Goal: Task Accomplishment & Management: Manage account settings

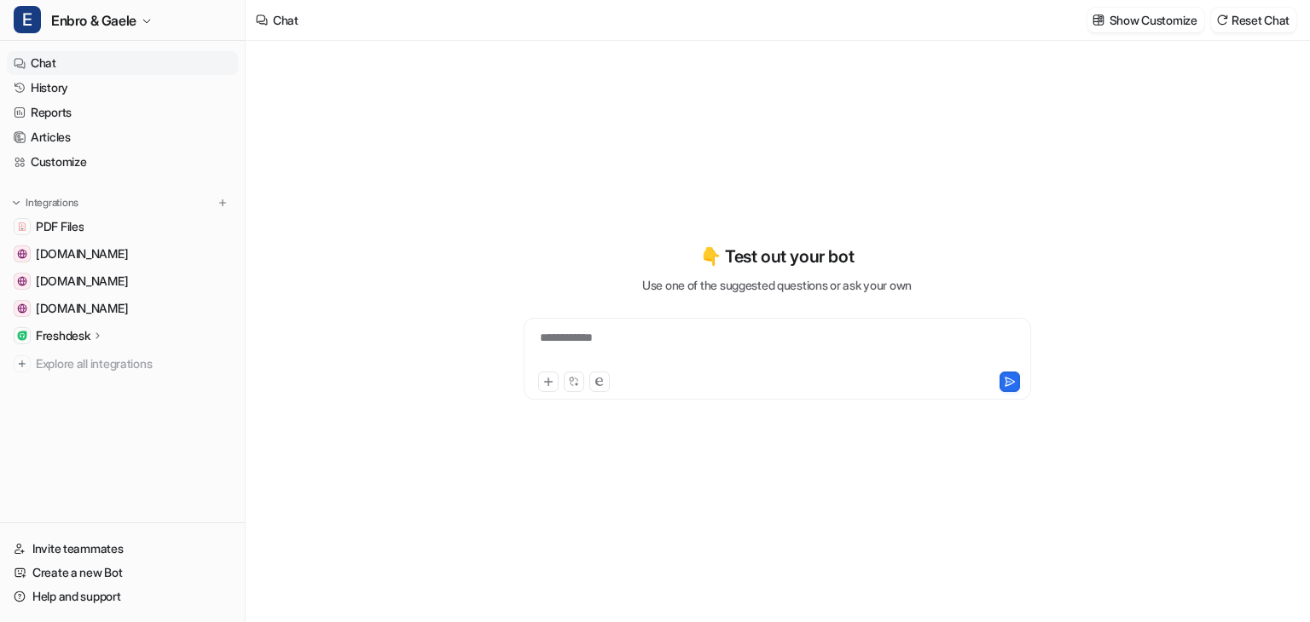
type textarea "**********"
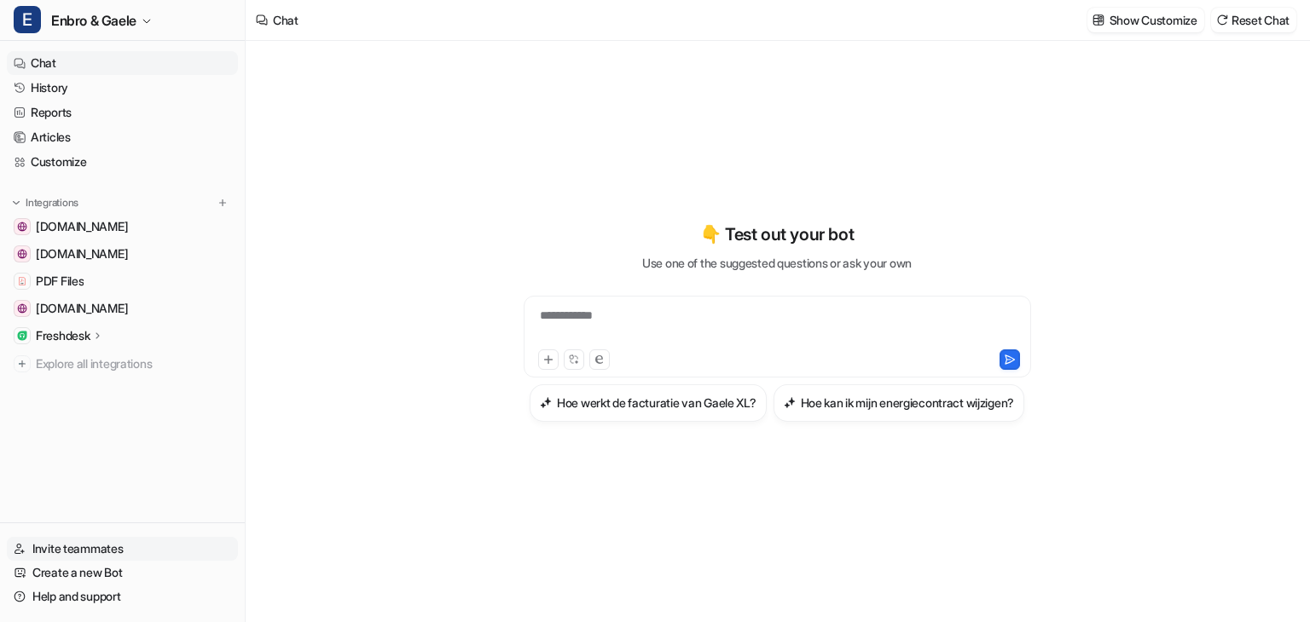
click at [113, 546] on link "Invite teammates" at bounding box center [122, 549] width 231 height 24
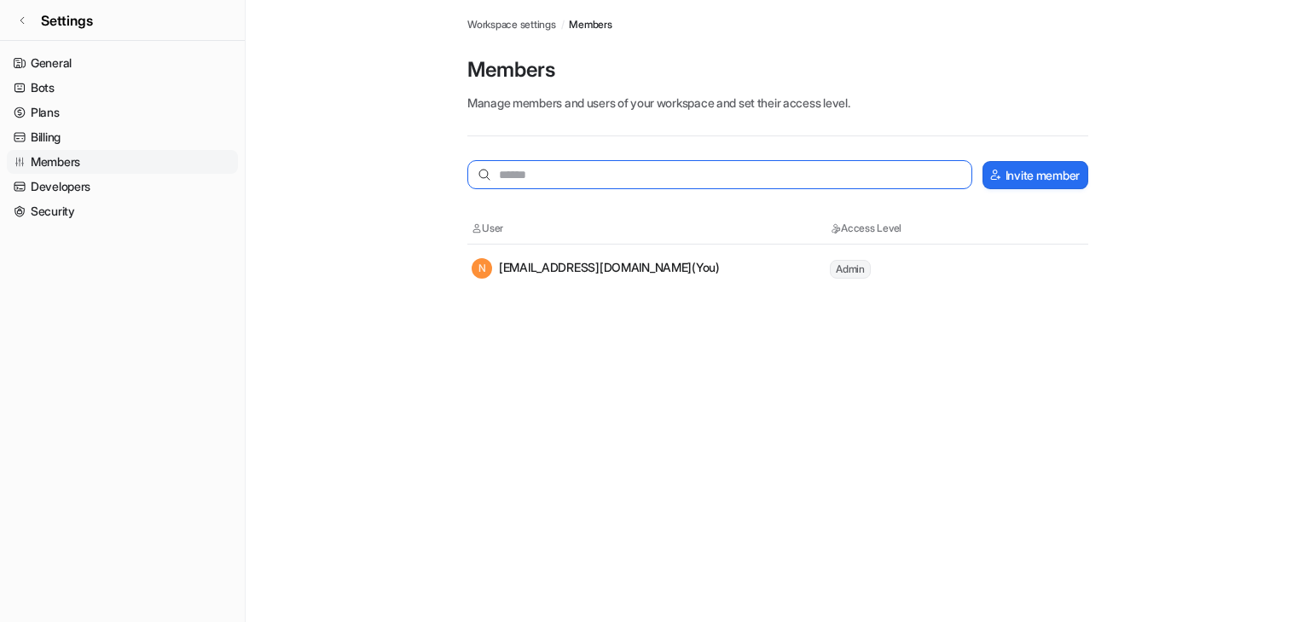
click at [832, 166] on input "text" at bounding box center [719, 174] width 505 height 29
type input "*******"
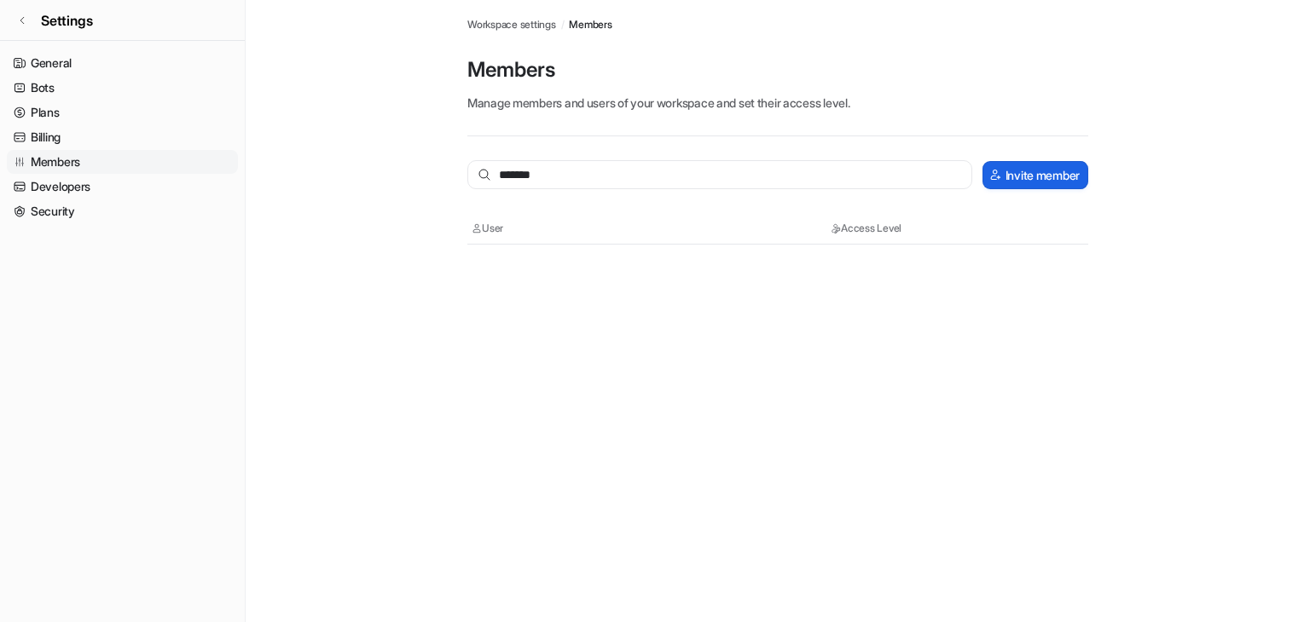
click at [1031, 165] on button "Invite member" at bounding box center [1035, 175] width 106 height 28
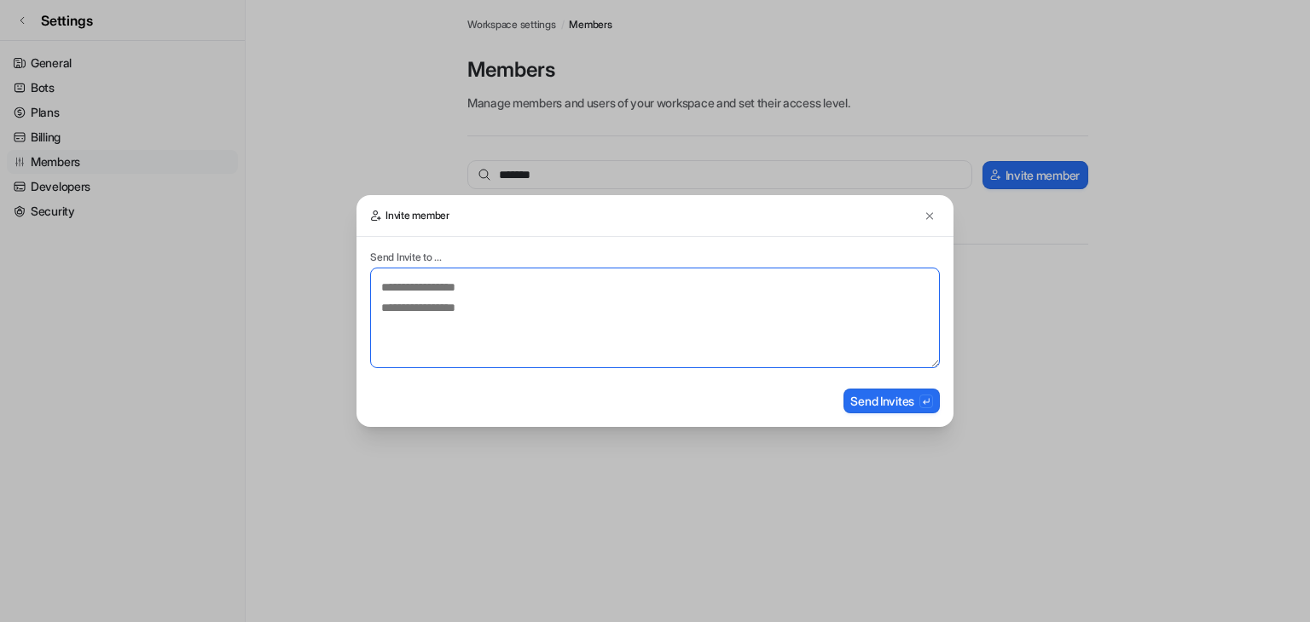
click at [624, 294] on textarea at bounding box center [655, 318] width 570 height 101
type textarea "**********"
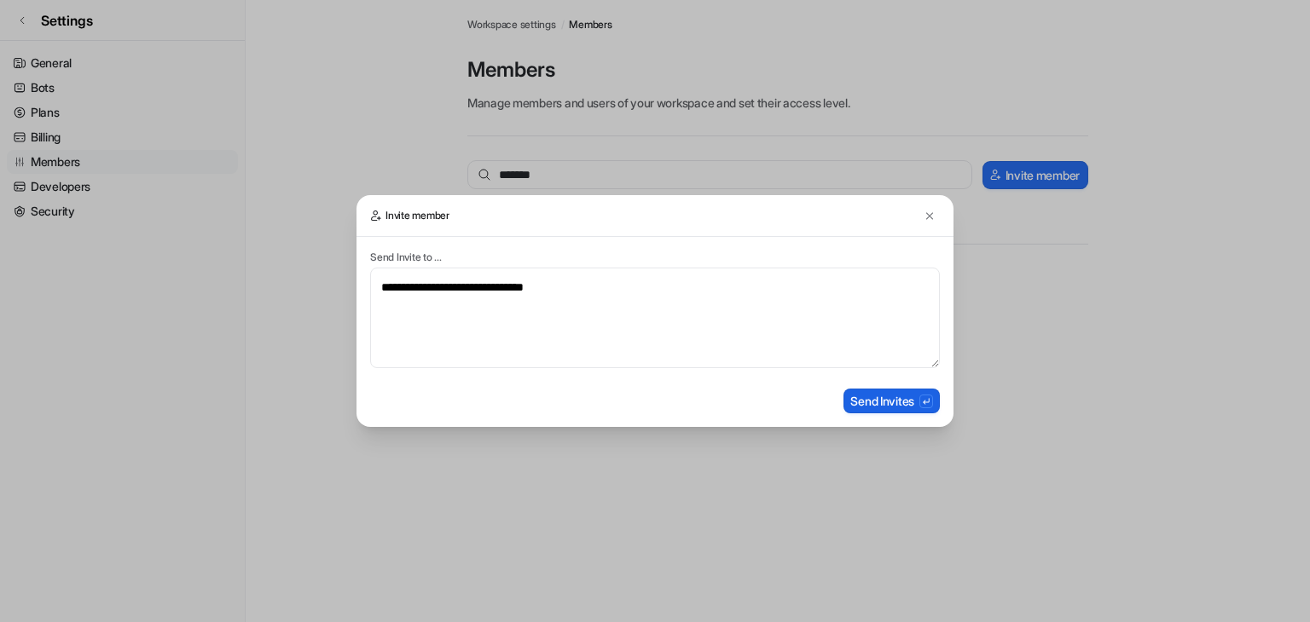
click at [875, 400] on button "Send Invites" at bounding box center [891, 401] width 96 height 25
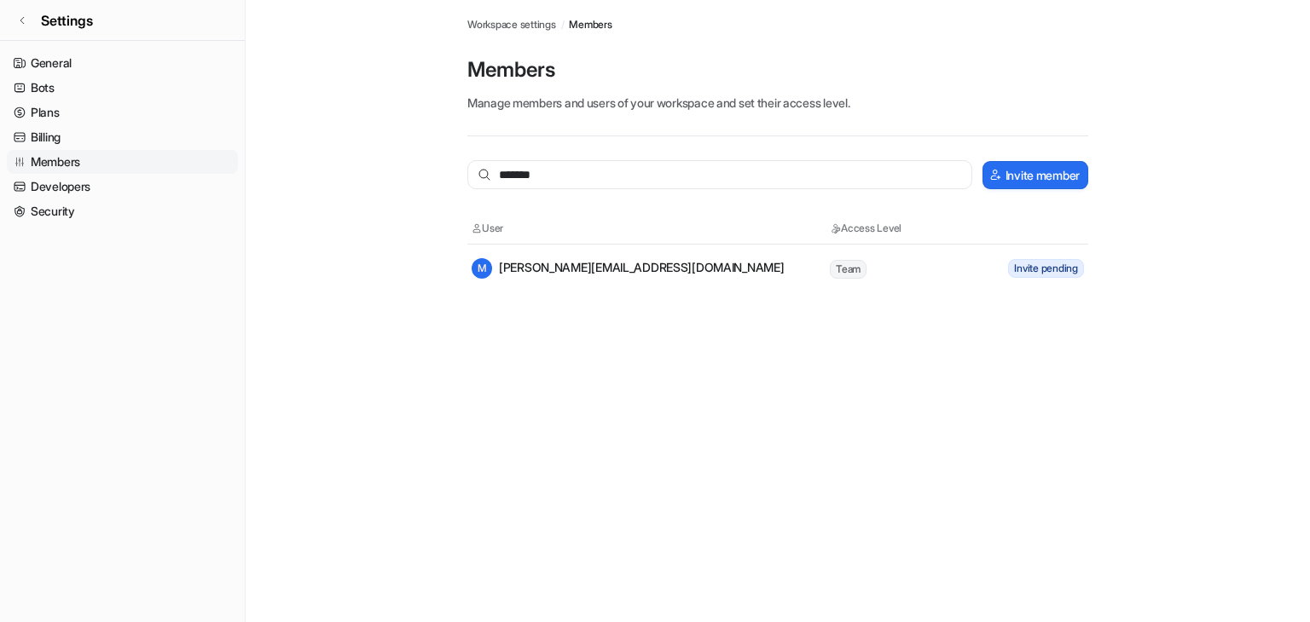
click at [973, 287] on tr "[PERSON_NAME] [PERSON_NAME][EMAIL_ADDRESS][DOMAIN_NAME] Team Invite pending" at bounding box center [777, 269] width 621 height 48
click at [851, 268] on span "Team" at bounding box center [848, 269] width 37 height 19
click at [853, 332] on div "Members Workspace settings / Members Members Manage members and users of your w…" at bounding box center [655, 311] width 1310 height 622
click at [75, 186] on link "Developers" at bounding box center [122, 187] width 231 height 24
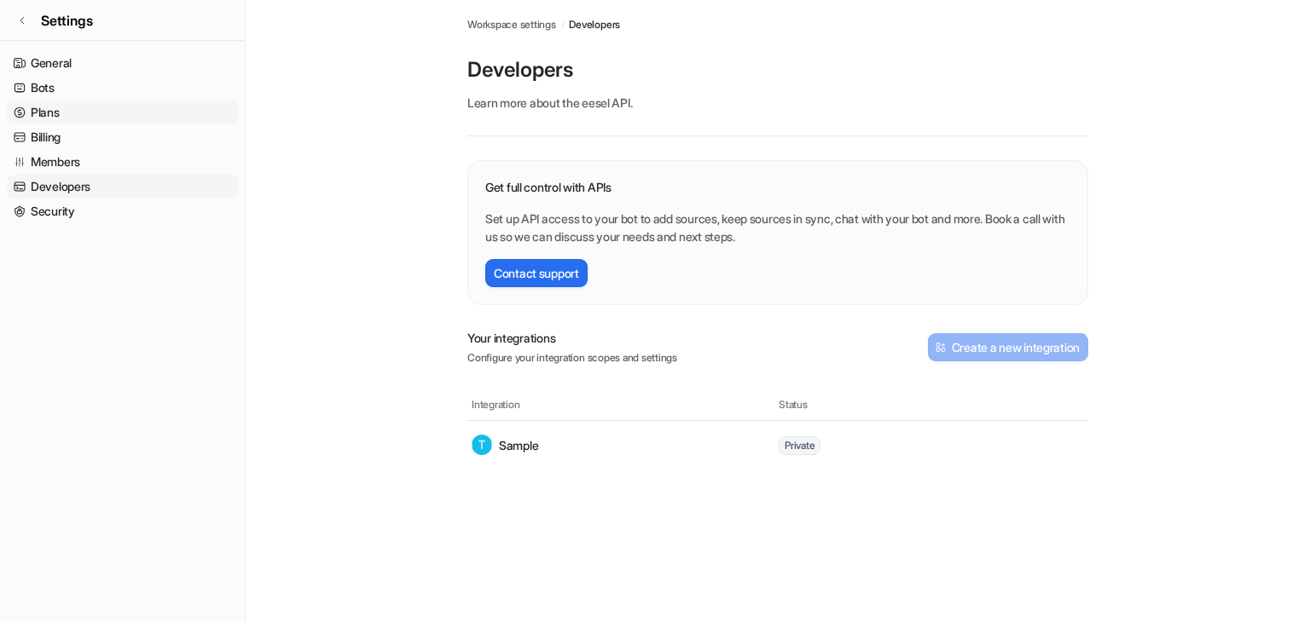
click at [75, 111] on link "Plans" at bounding box center [122, 113] width 231 height 24
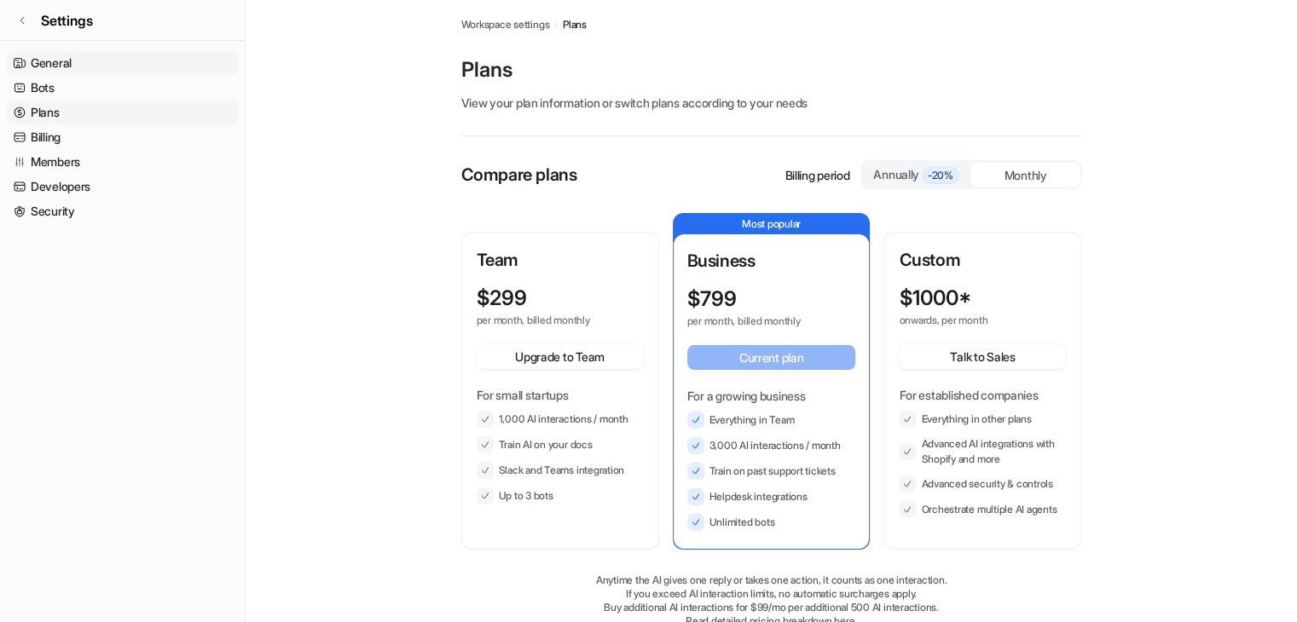
click at [72, 66] on link "General" at bounding box center [122, 63] width 231 height 24
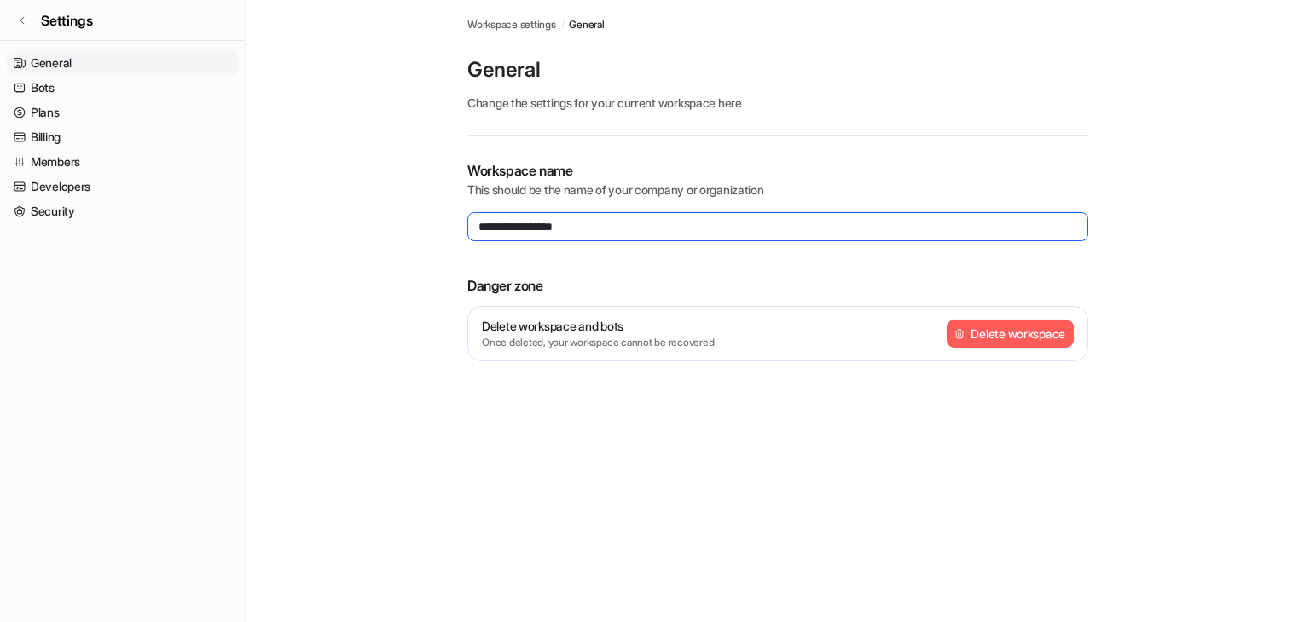
click at [533, 218] on input "**********" at bounding box center [777, 226] width 621 height 29
type input "********"
click at [28, 21] on link "Settings" at bounding box center [122, 20] width 245 height 41
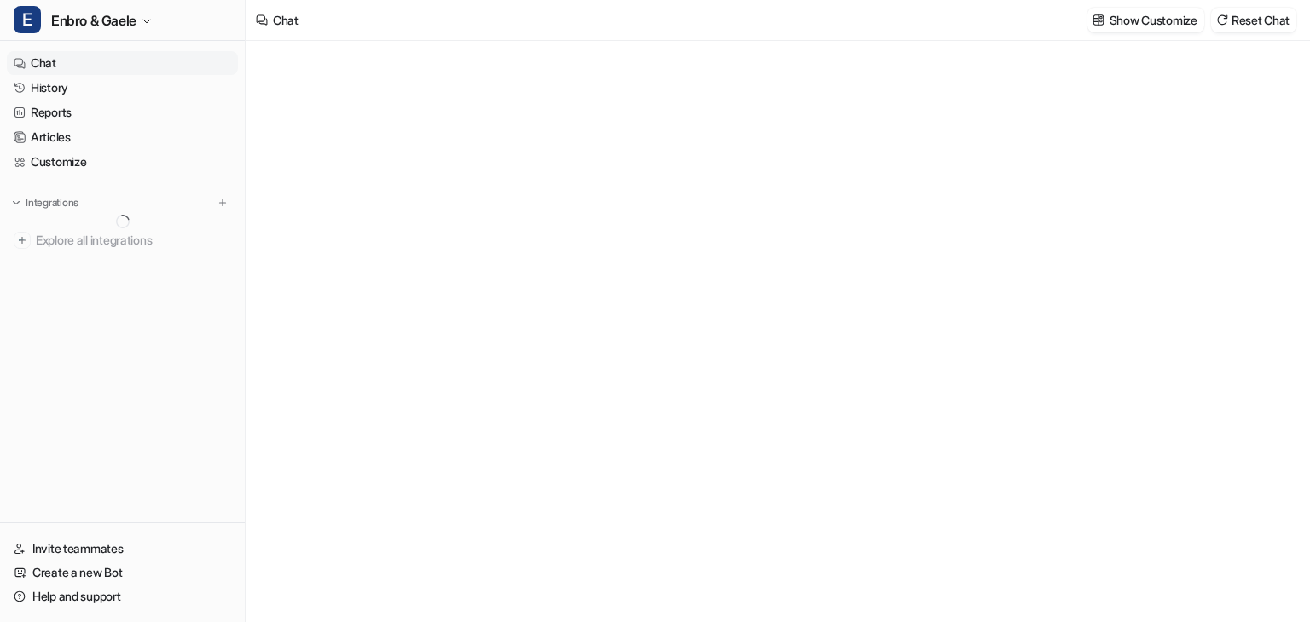
type textarea "**********"
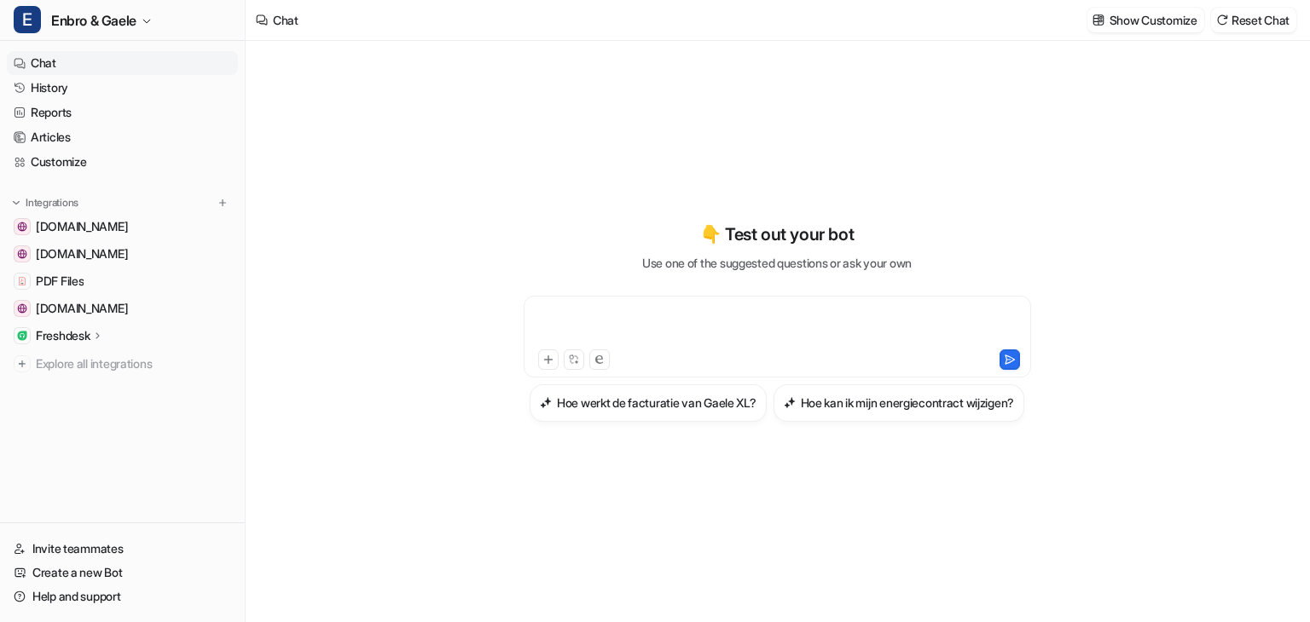
click at [596, 307] on div at bounding box center [777, 326] width 499 height 39
click at [101, 147] on link "Articles" at bounding box center [122, 137] width 231 height 24
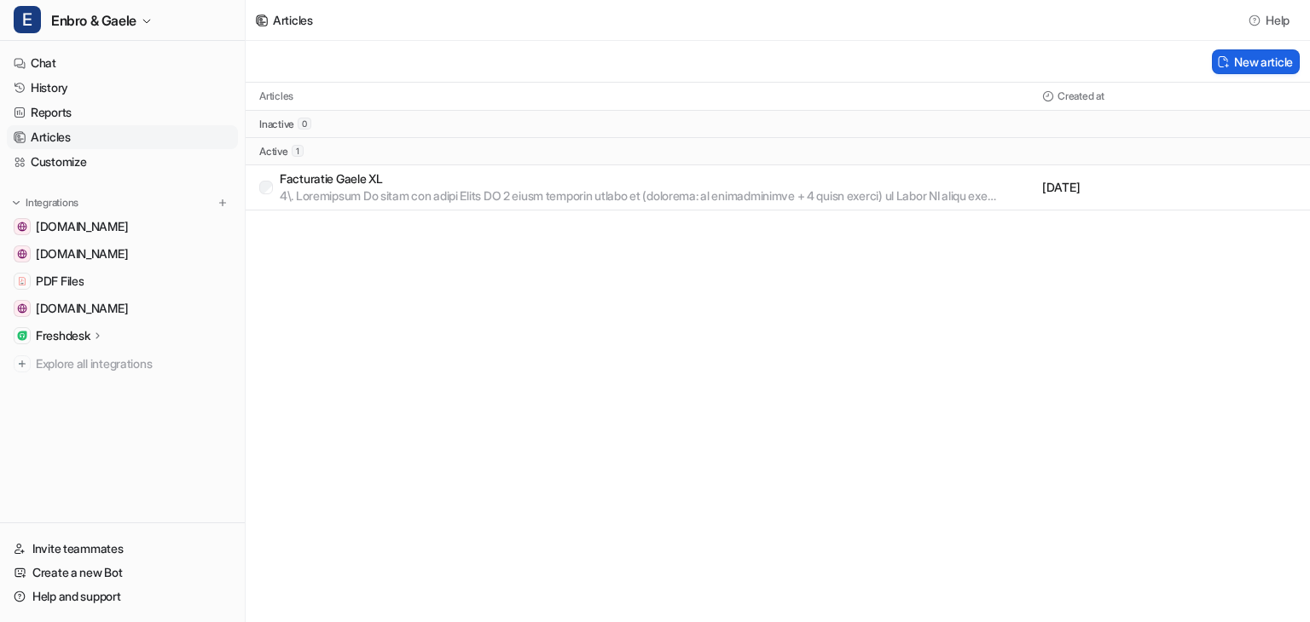
click at [1238, 66] on button "New article" at bounding box center [1255, 61] width 88 height 25
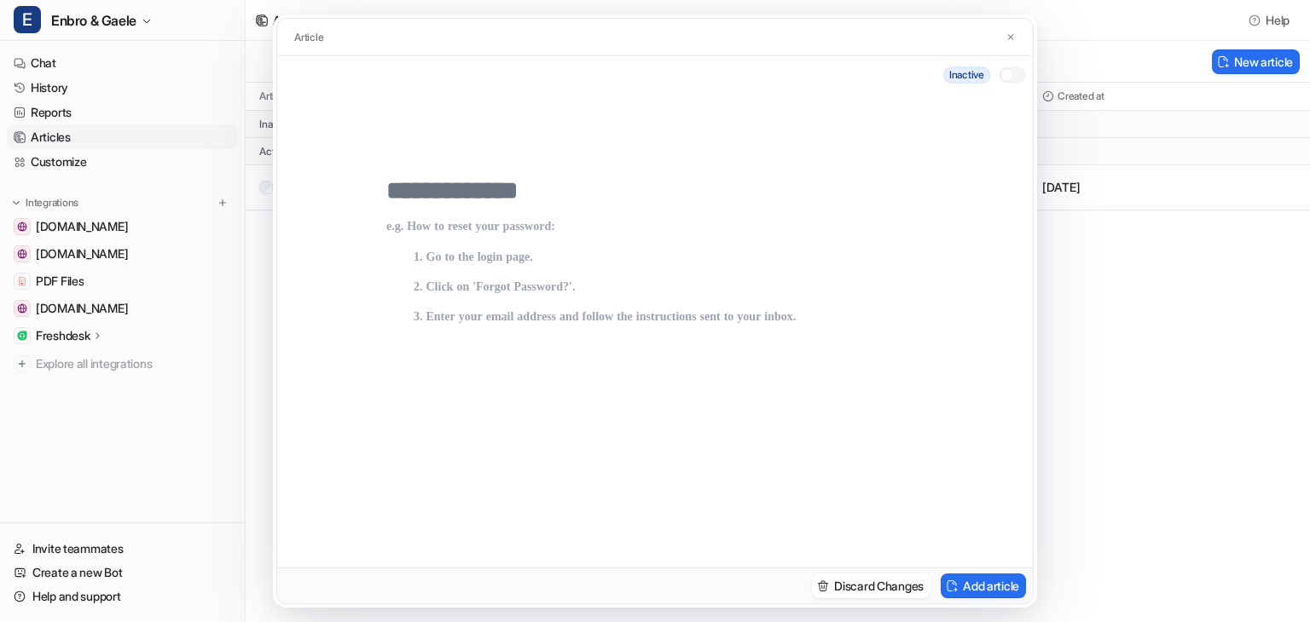
click at [451, 199] on input "text" at bounding box center [654, 191] width 537 height 31
type input "****"
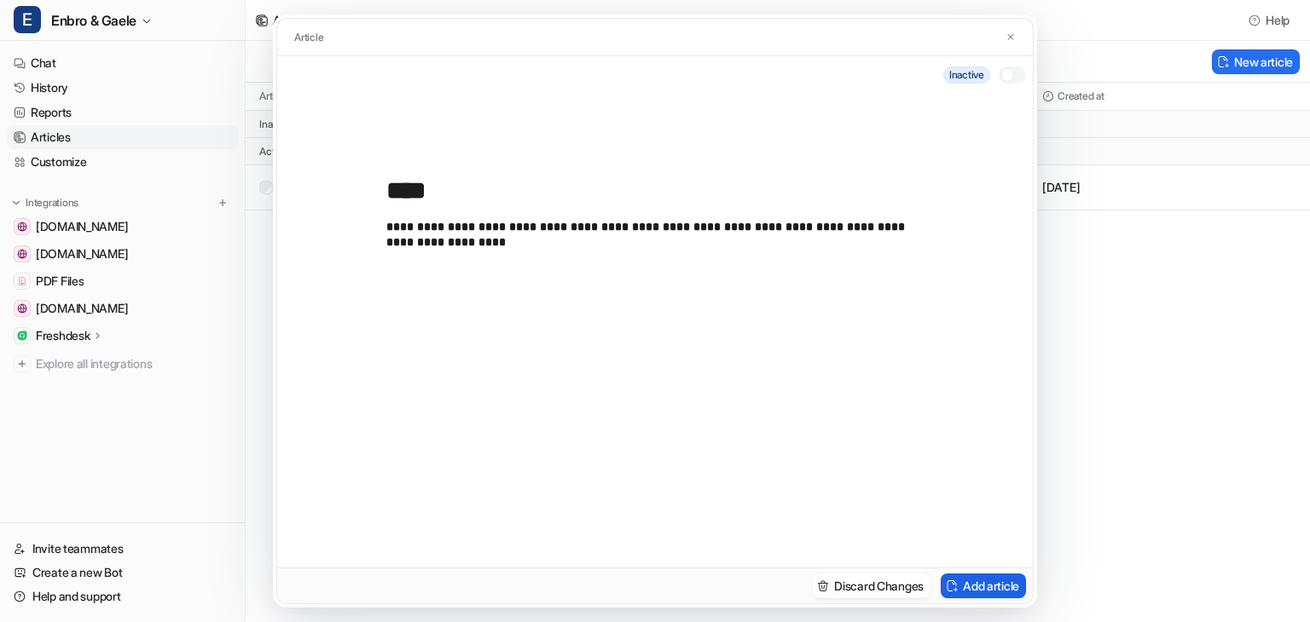
click at [969, 581] on button "Add article" at bounding box center [982, 586] width 85 height 25
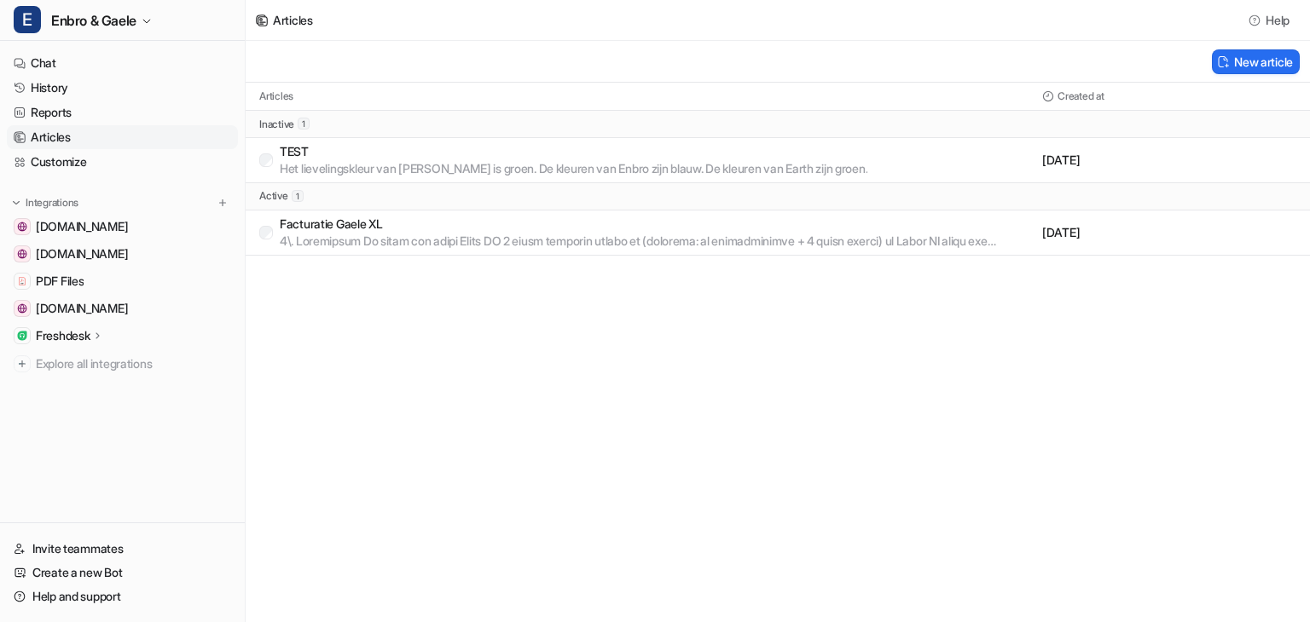
click at [854, 171] on div "TEST Het lievelingskleur van [PERSON_NAME] is groen. De kleuren van Enbro zijn …" at bounding box center [657, 160] width 755 height 34
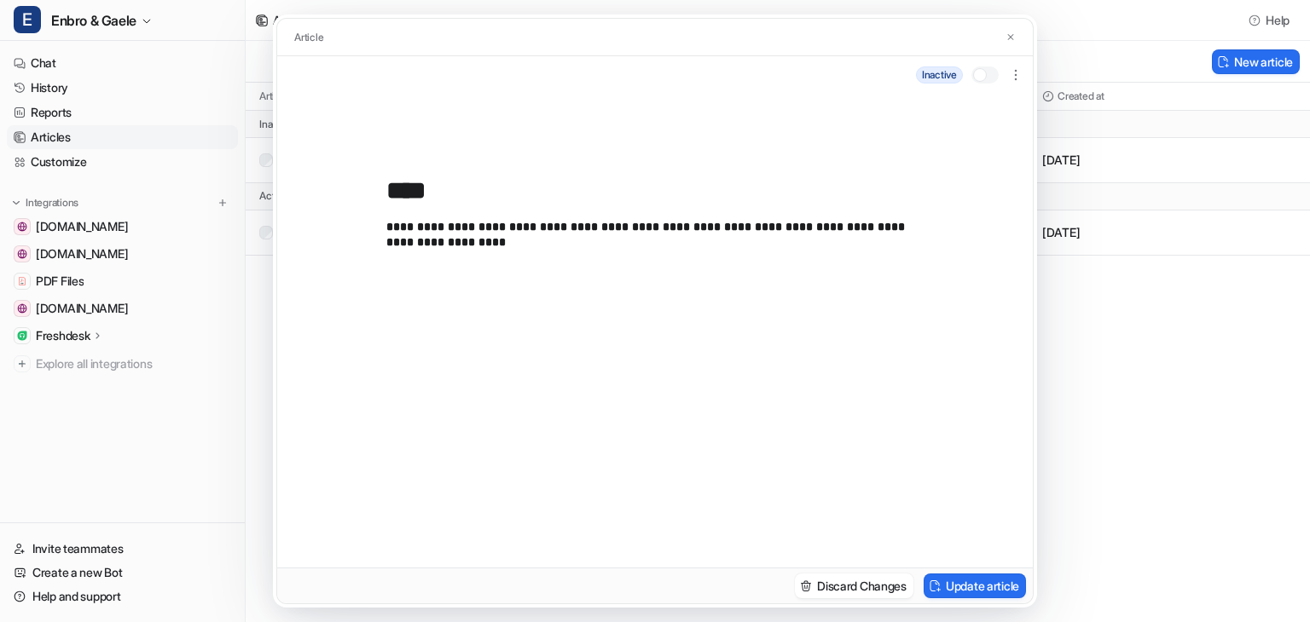
click at [976, 77] on div at bounding box center [980, 75] width 14 height 14
click at [975, 587] on button "Update article" at bounding box center [974, 586] width 102 height 25
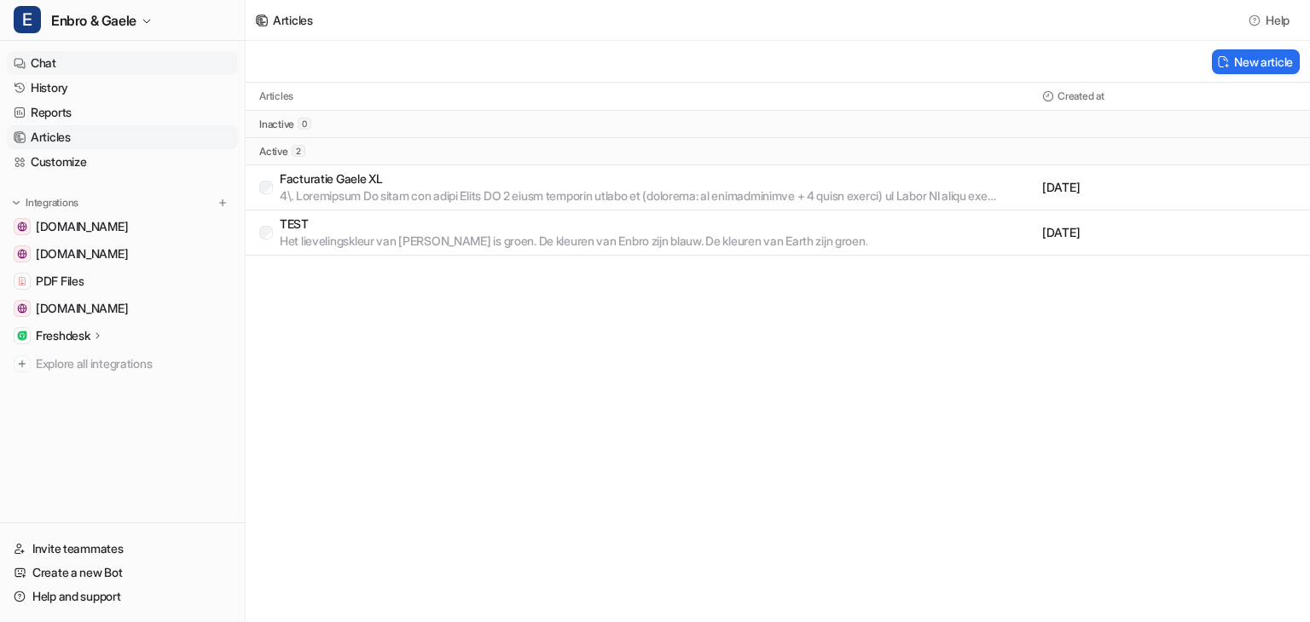
click at [117, 69] on link "Chat" at bounding box center [122, 63] width 231 height 24
click at [41, 63] on link "Chat" at bounding box center [122, 63] width 231 height 24
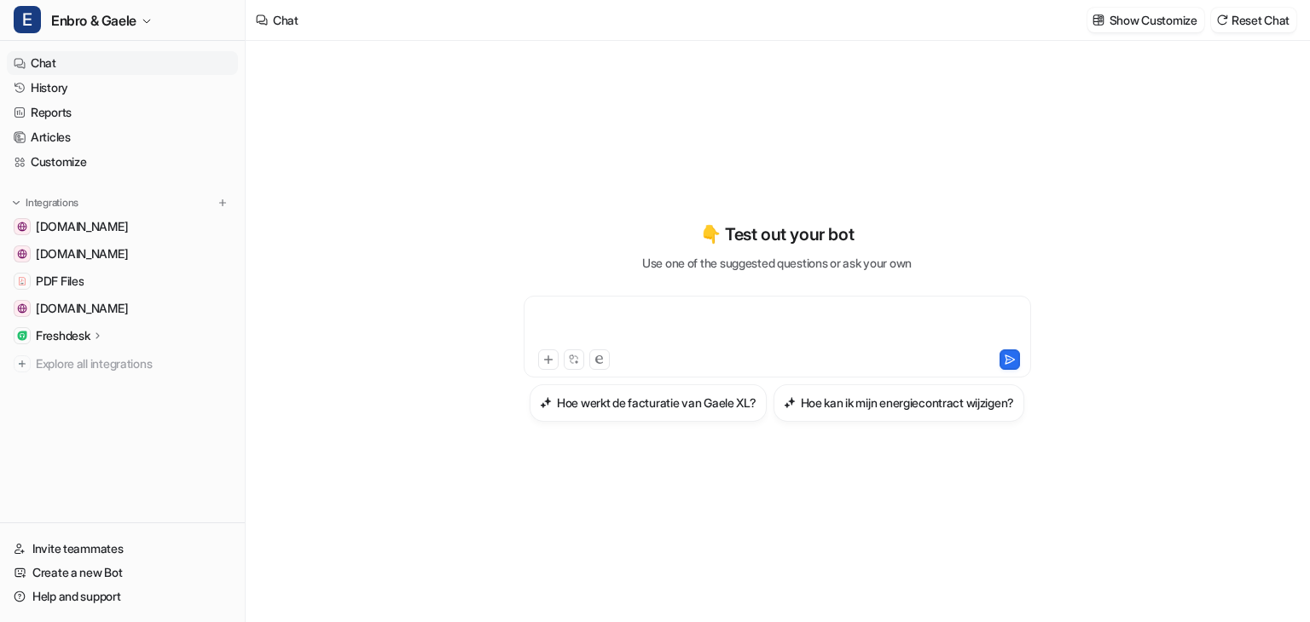
click at [635, 307] on div at bounding box center [777, 326] width 499 height 39
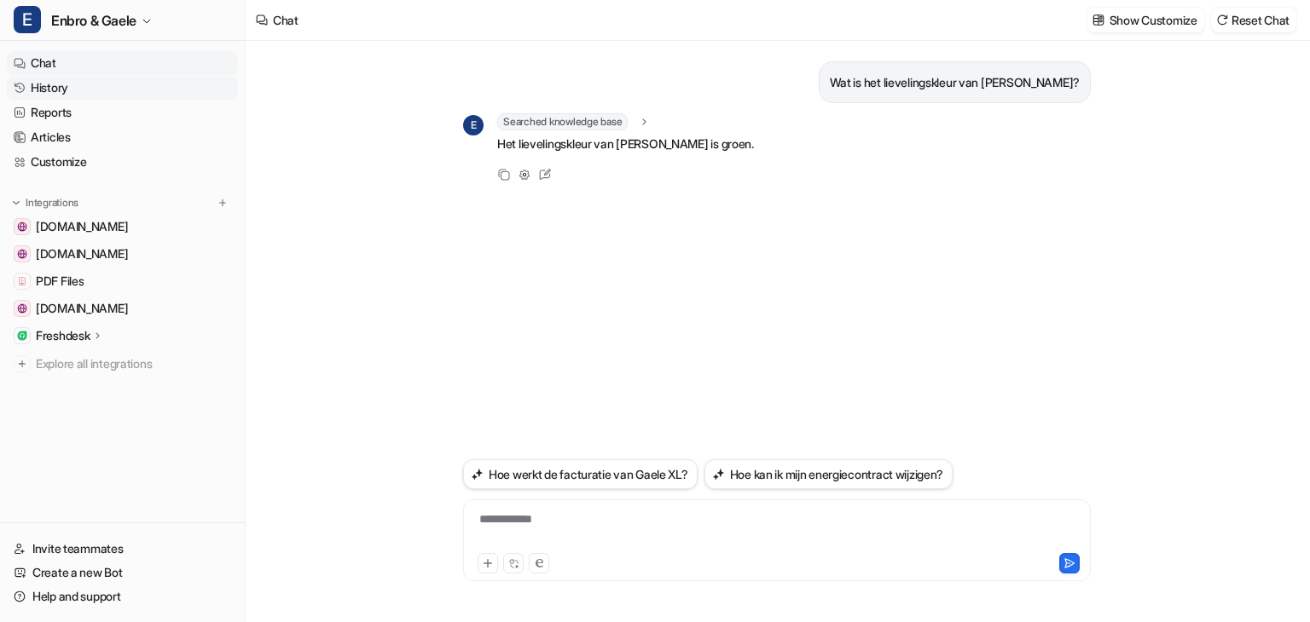
click at [80, 87] on link "History" at bounding box center [122, 88] width 231 height 24
click at [70, 110] on link "Reports" at bounding box center [122, 113] width 231 height 24
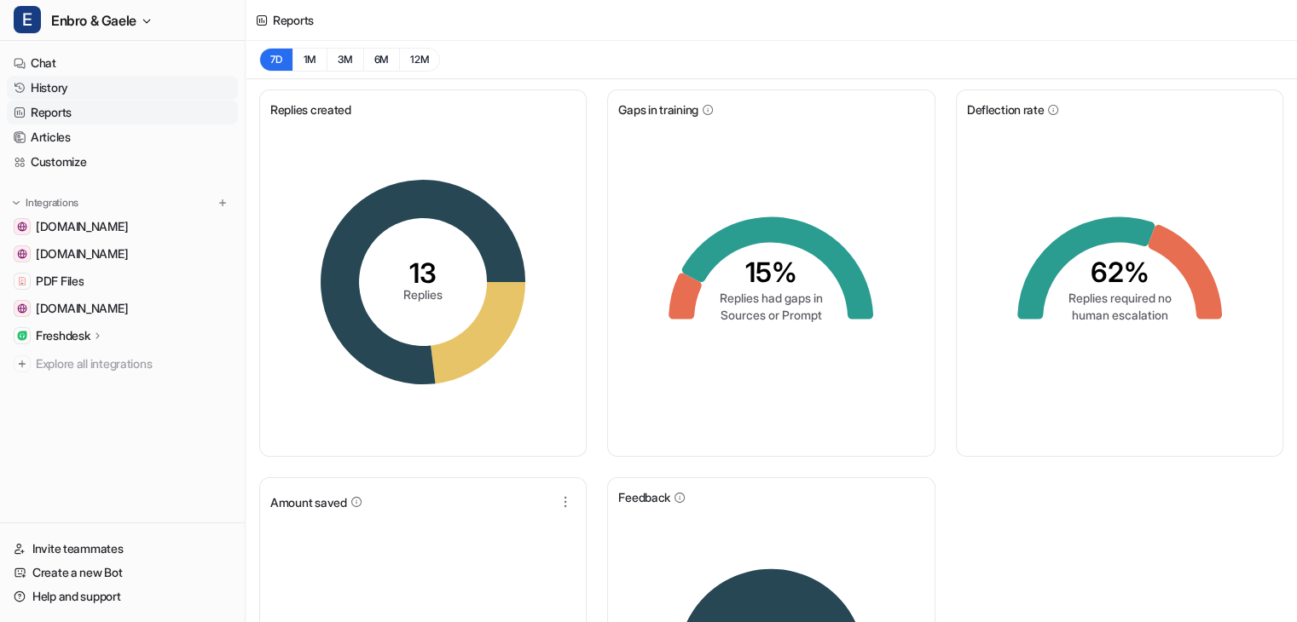
click at [75, 90] on link "History" at bounding box center [122, 88] width 231 height 24
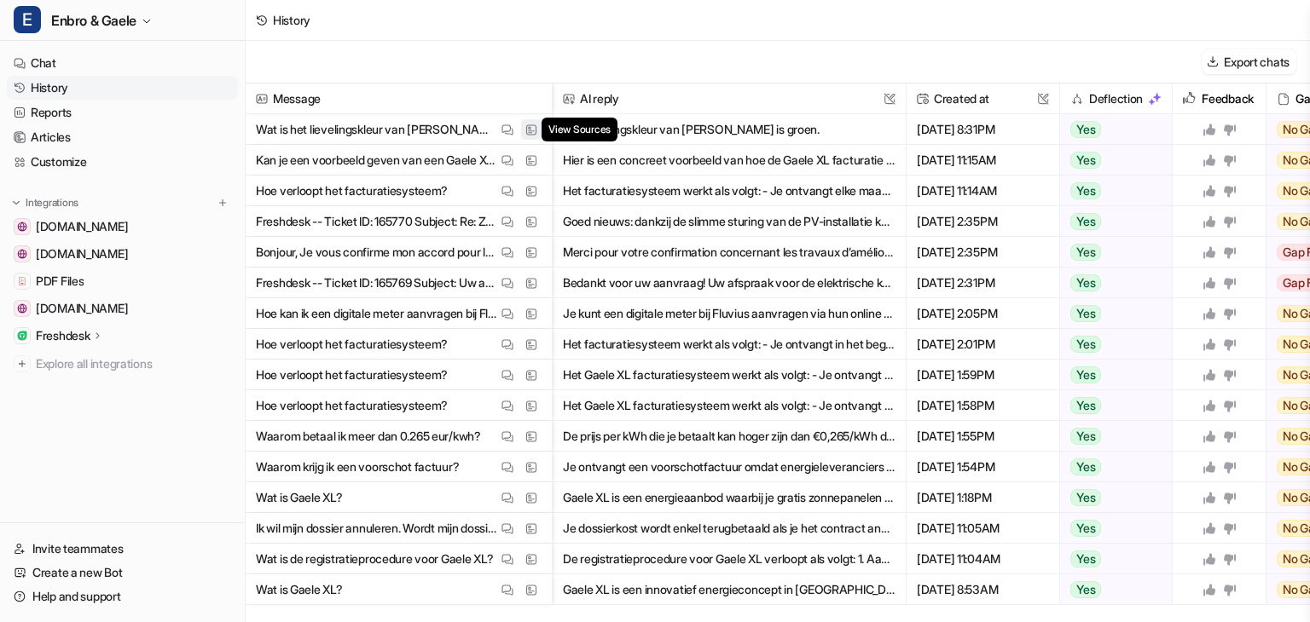
click at [533, 129] on img at bounding box center [531, 130] width 12 height 13
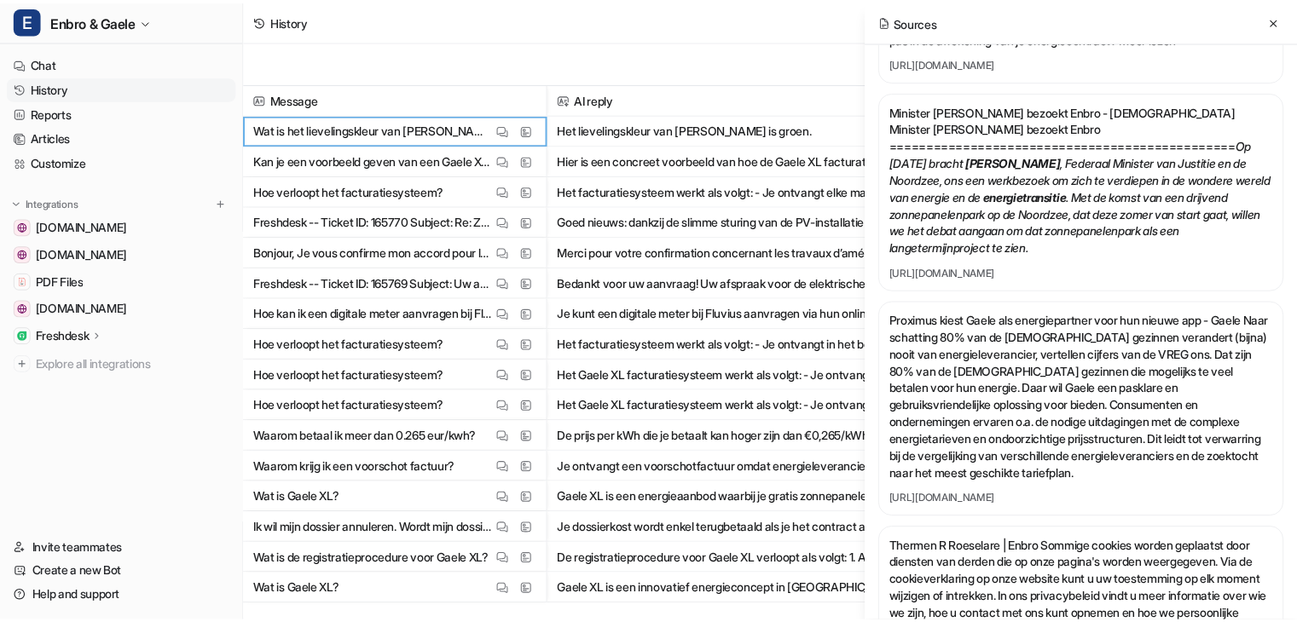
scroll to position [1260, 0]
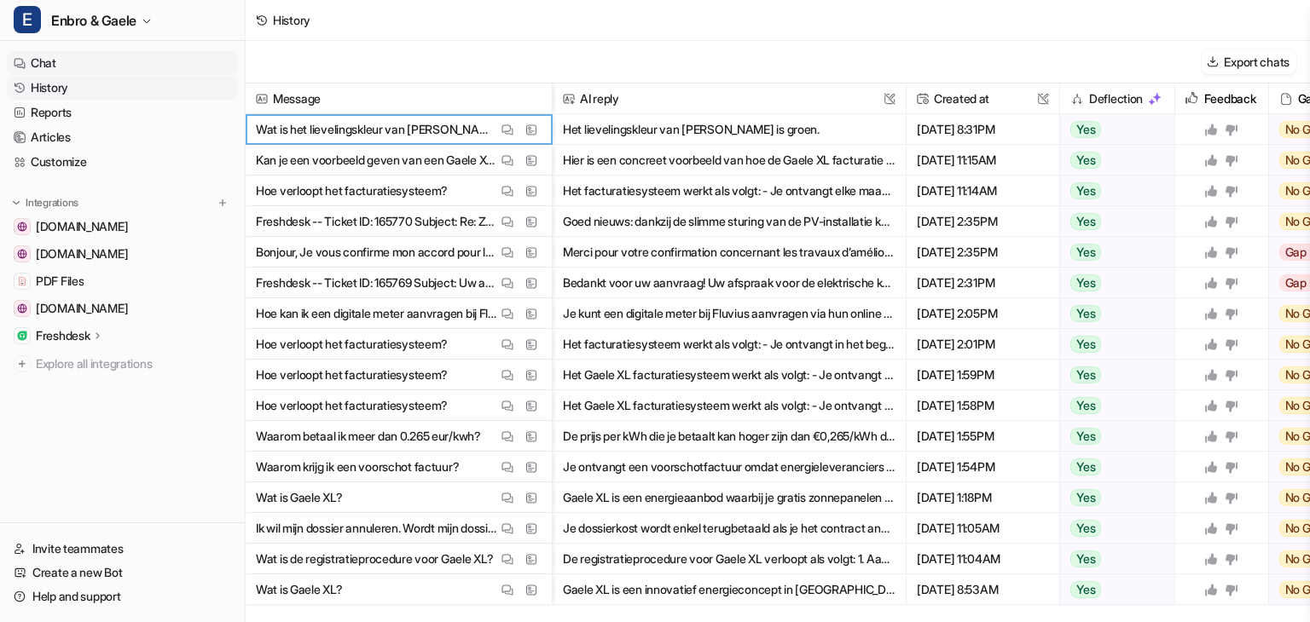
click at [98, 69] on link "Chat" at bounding box center [122, 63] width 231 height 24
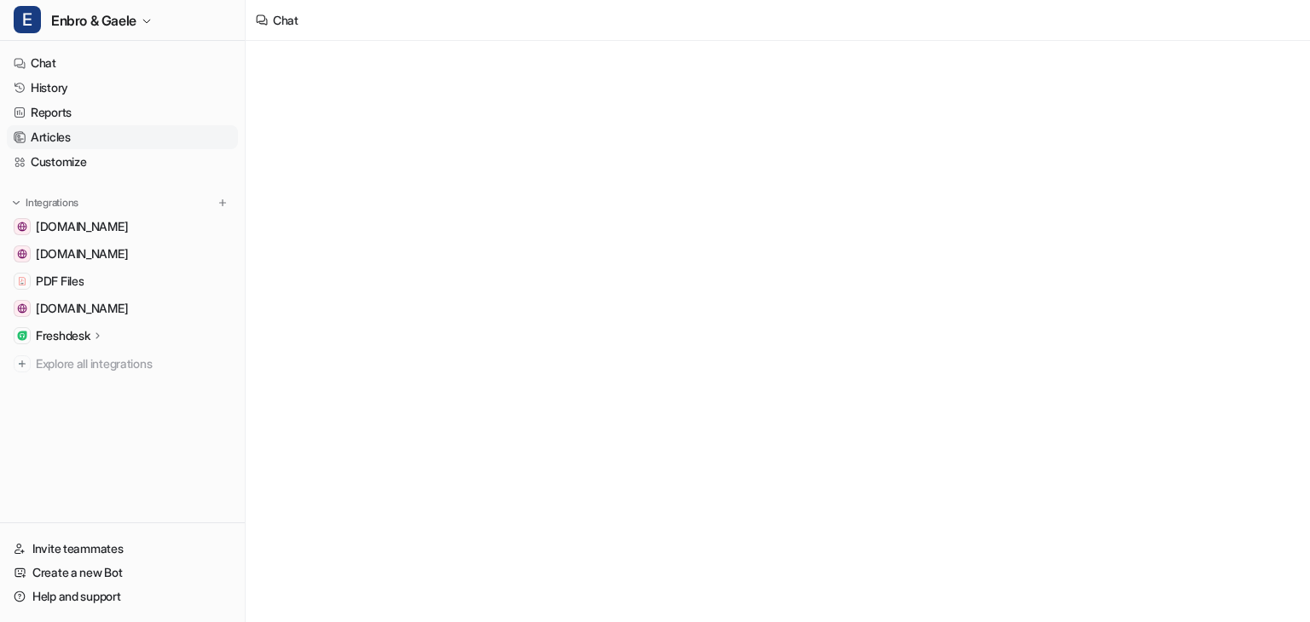
click at [78, 140] on link "Articles" at bounding box center [122, 137] width 231 height 24
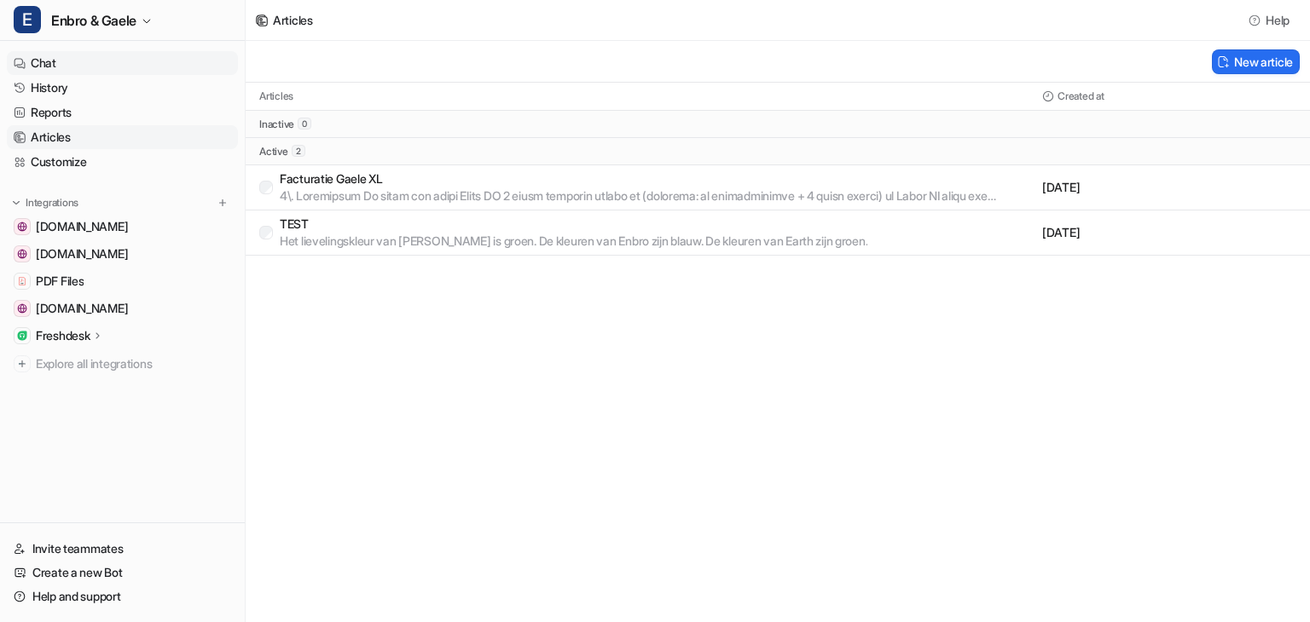
click at [75, 63] on link "Chat" at bounding box center [122, 63] width 231 height 24
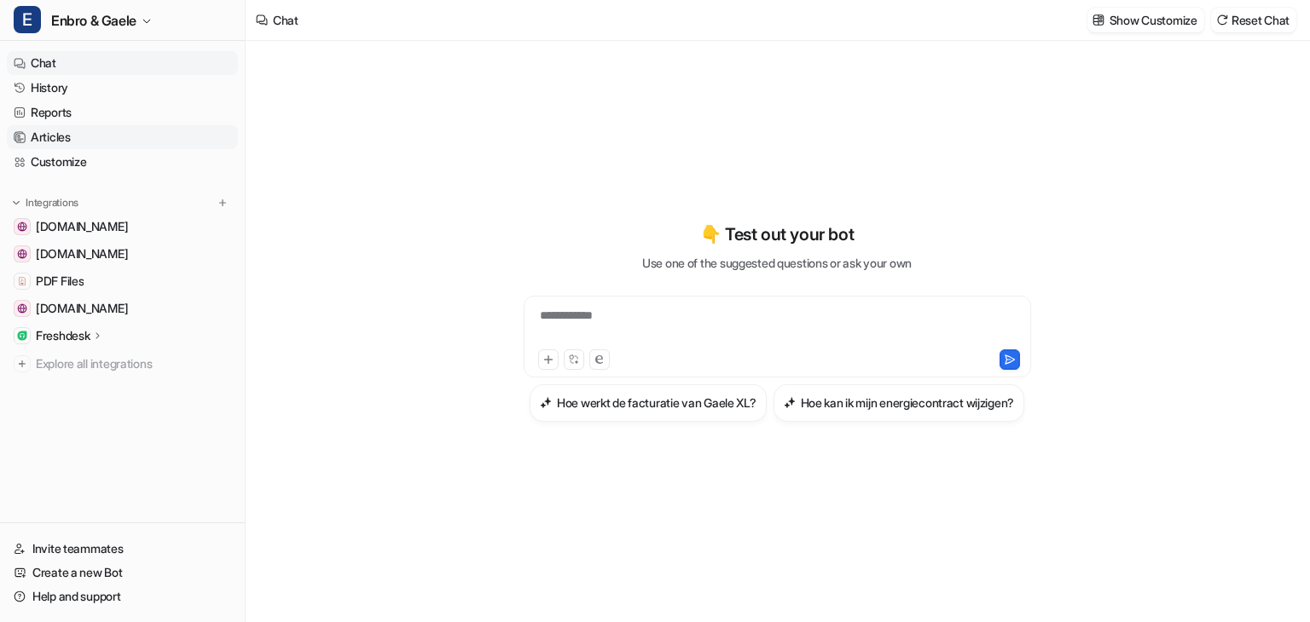
click at [109, 132] on link "Articles" at bounding box center [122, 137] width 231 height 24
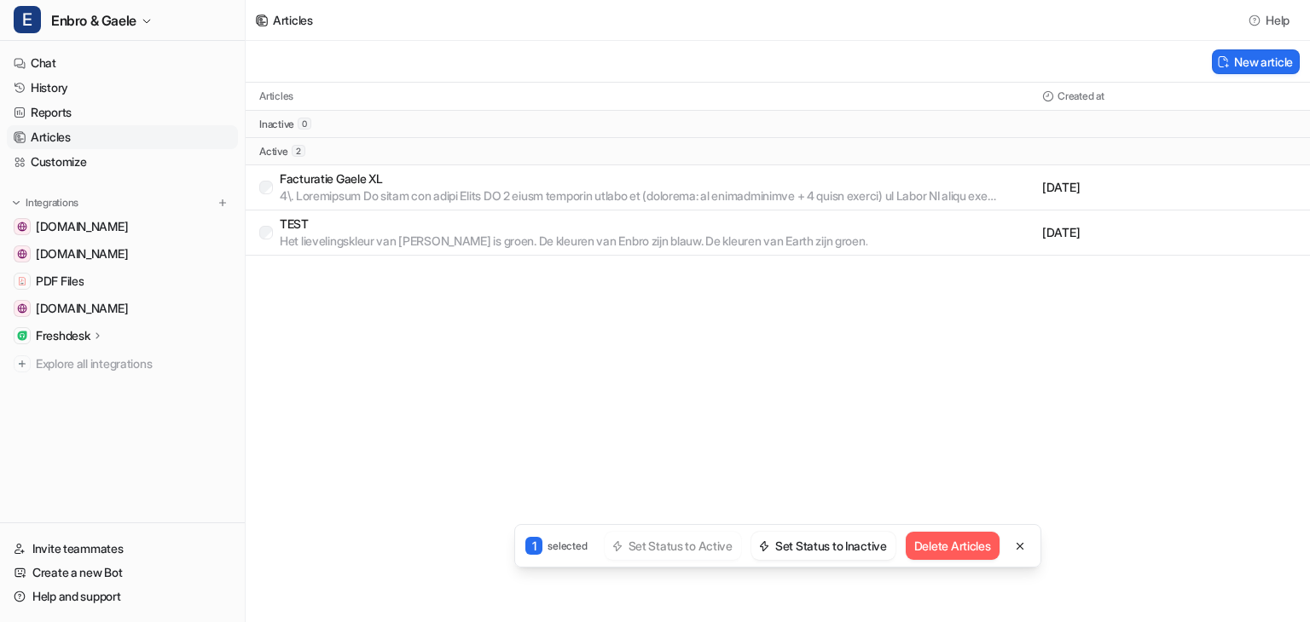
click at [941, 546] on button "Delete Articles" at bounding box center [952, 546] width 94 height 28
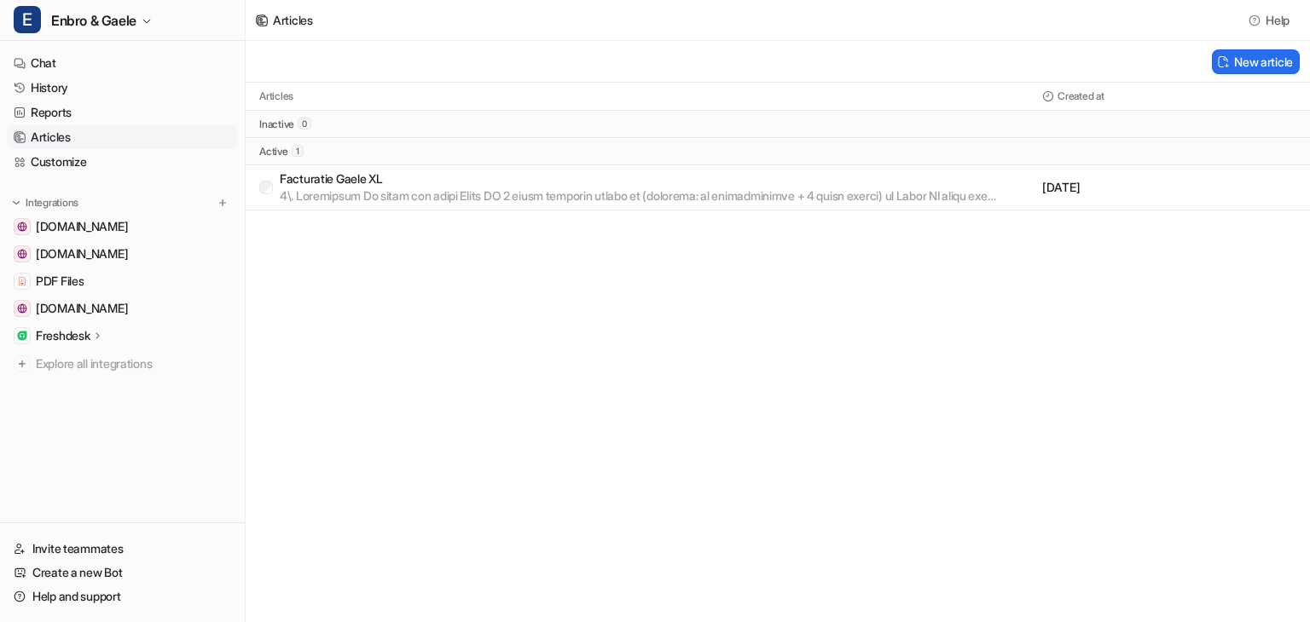
click at [784, 405] on div "Articles Help New article Articles Created at inactive 0 active 1 Facturatie Ga…" at bounding box center [655, 311] width 1310 height 622
click at [42, 68] on link "Chat" at bounding box center [122, 63] width 231 height 24
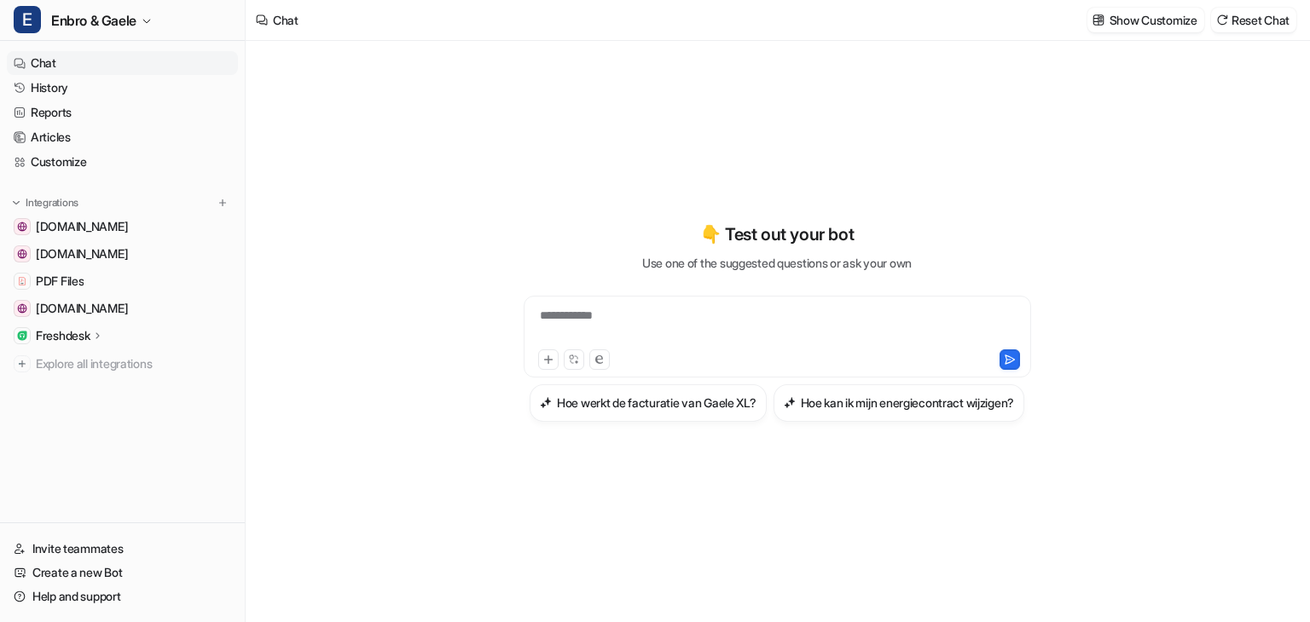
type textarea "**********"
click at [42, 93] on link "History" at bounding box center [122, 88] width 231 height 24
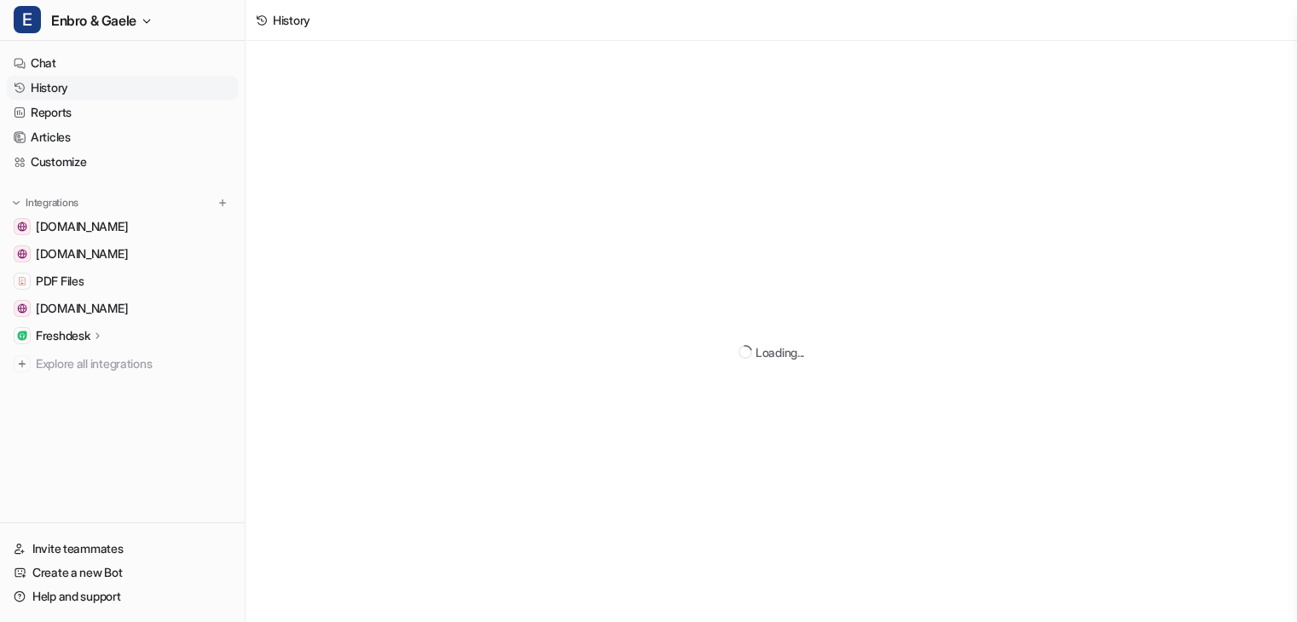
click at [42, 93] on link "History" at bounding box center [122, 88] width 231 height 24
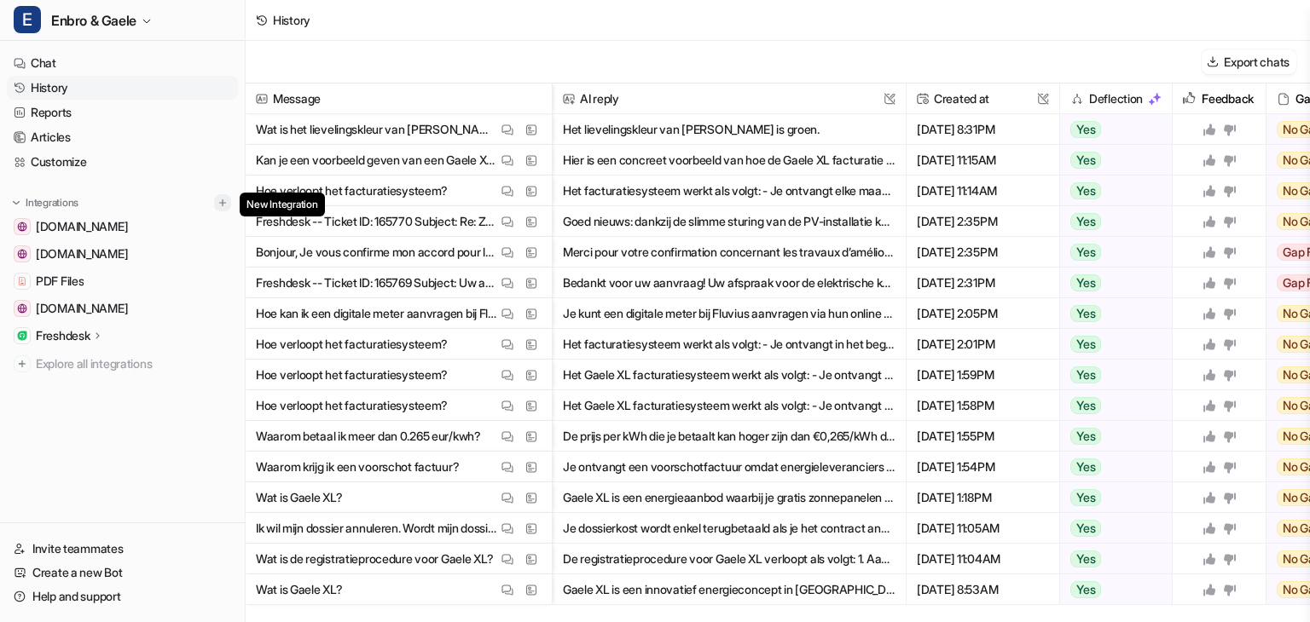
click at [225, 204] on img at bounding box center [223, 203] width 12 height 12
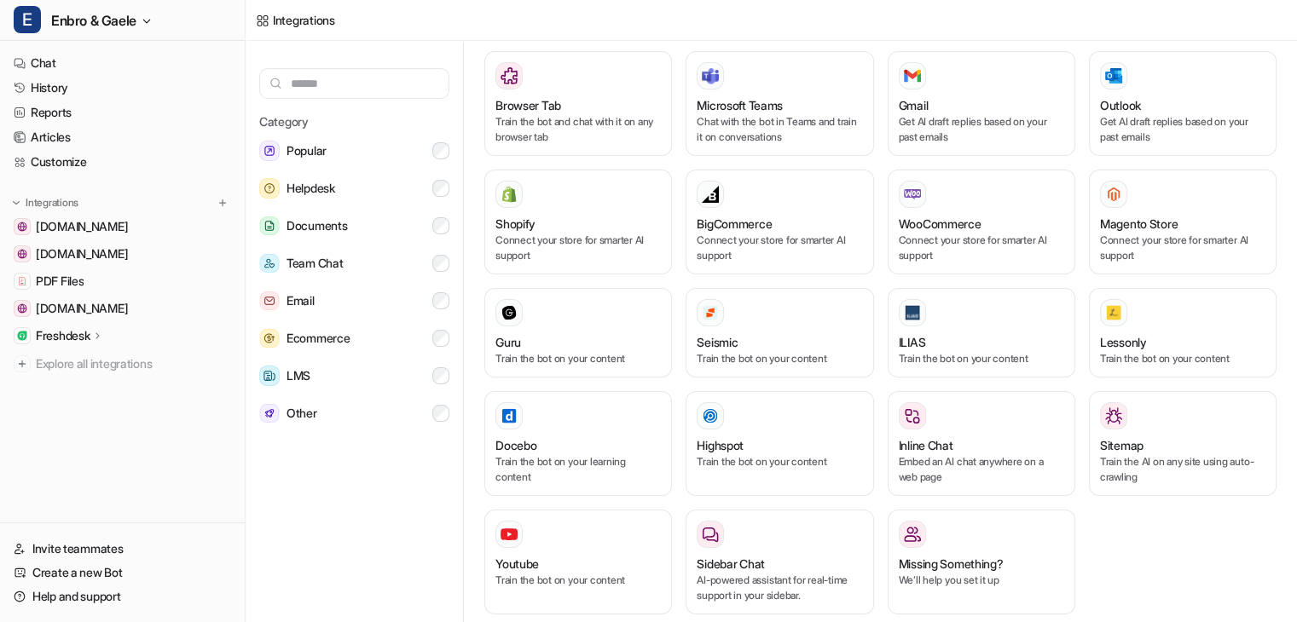
scroll to position [7, 0]
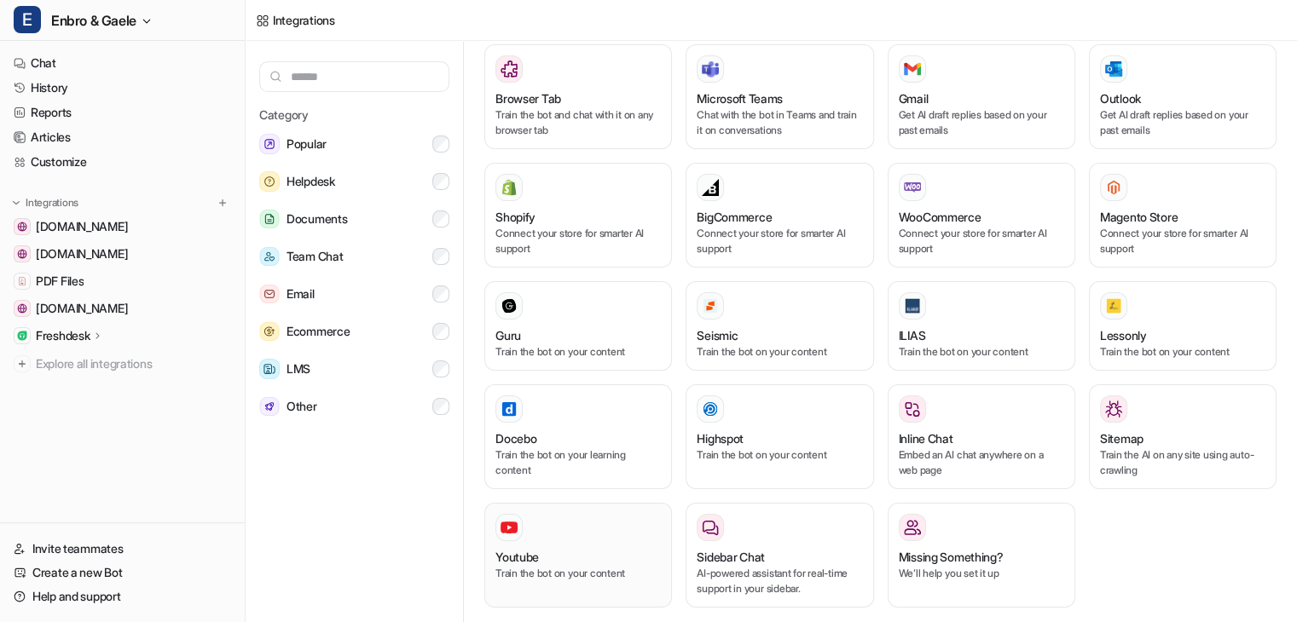
click at [563, 515] on div at bounding box center [577, 527] width 165 height 27
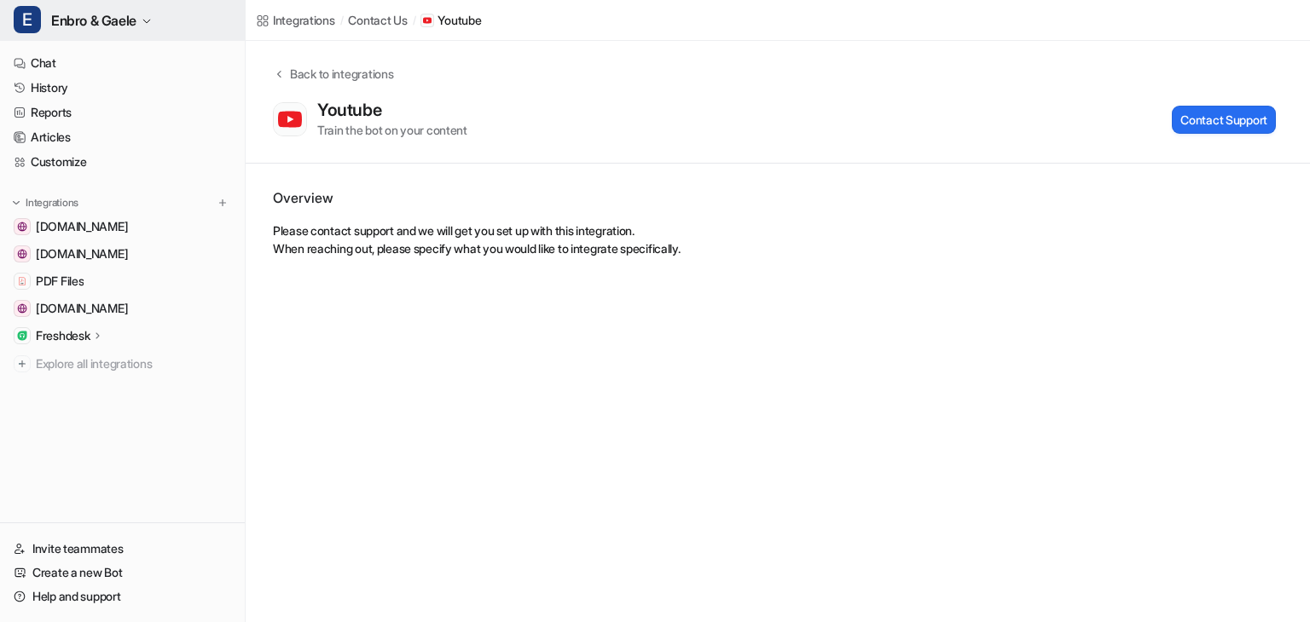
click at [145, 32] on button "E Enbro & Gaele" at bounding box center [122, 20] width 245 height 41
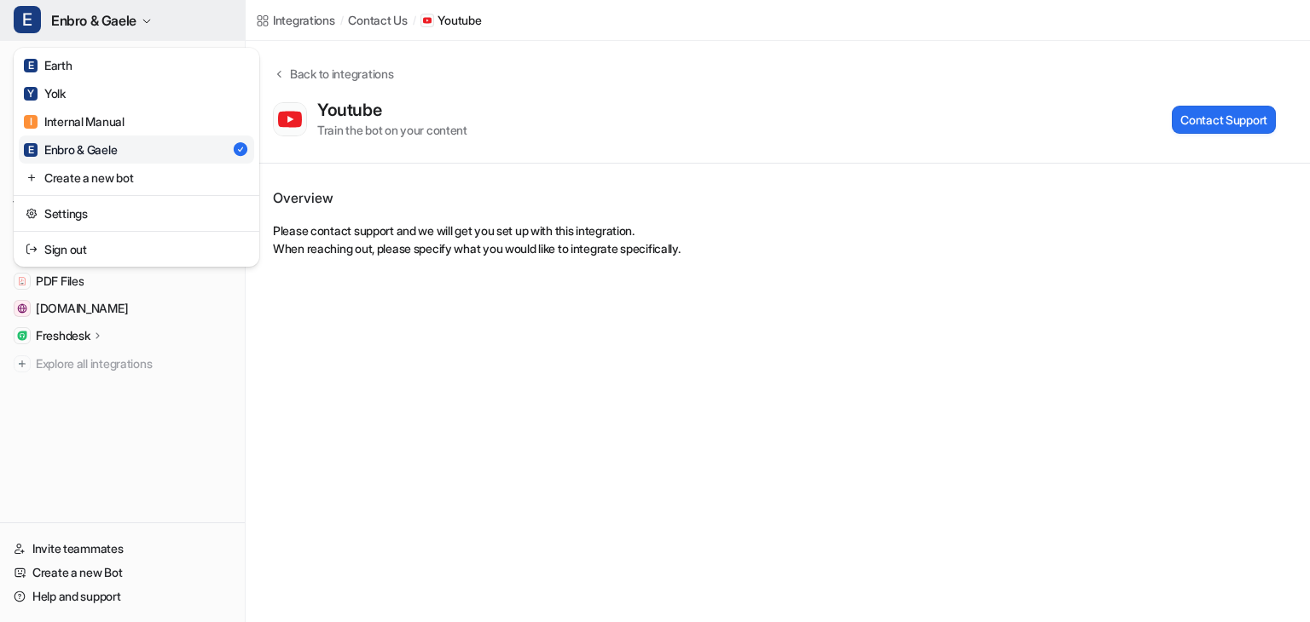
click at [27, 14] on span "E" at bounding box center [27, 19] width 27 height 27
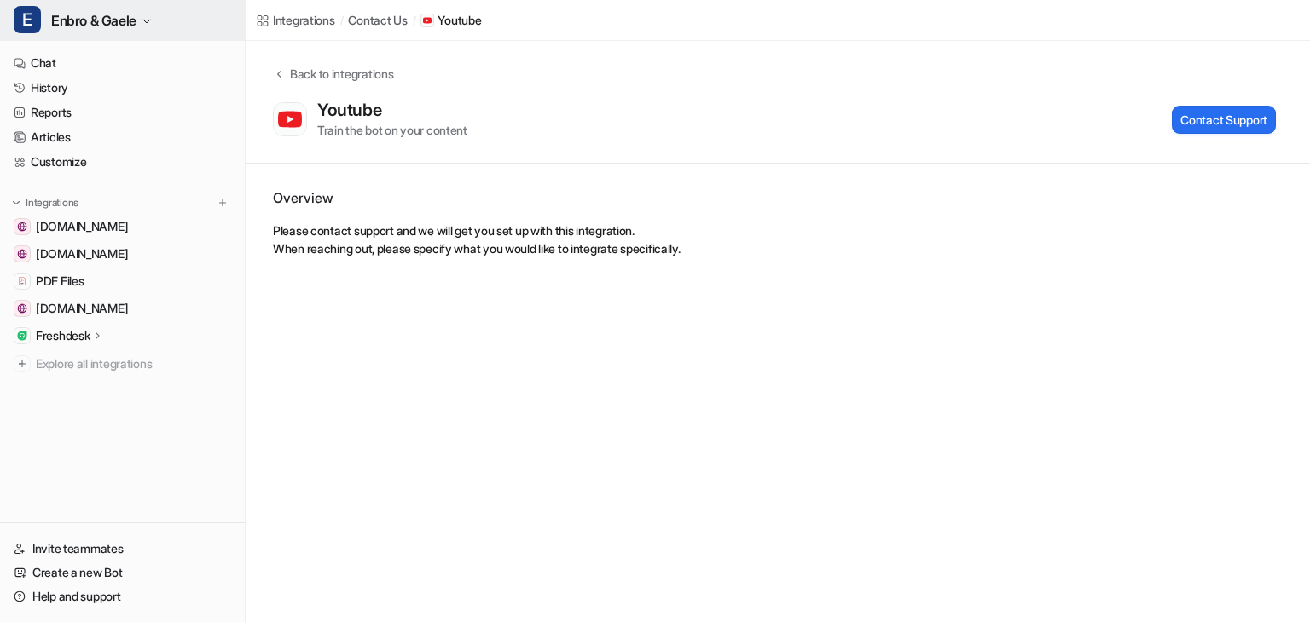
click at [121, 21] on span "Enbro & Gaele" at bounding box center [93, 21] width 85 height 24
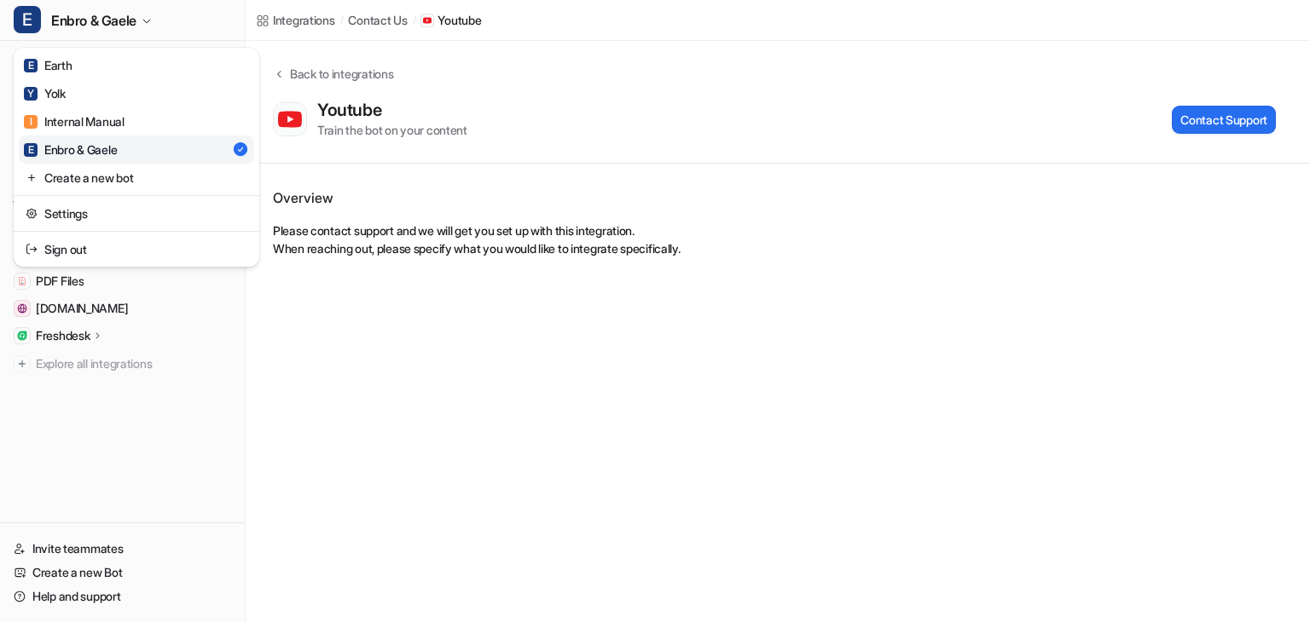
click at [628, 117] on div "E Enbro & Gaele E Earth Y Yolk I Internal Manual E Enbro & Gaele Create a new b…" at bounding box center [655, 311] width 1310 height 622
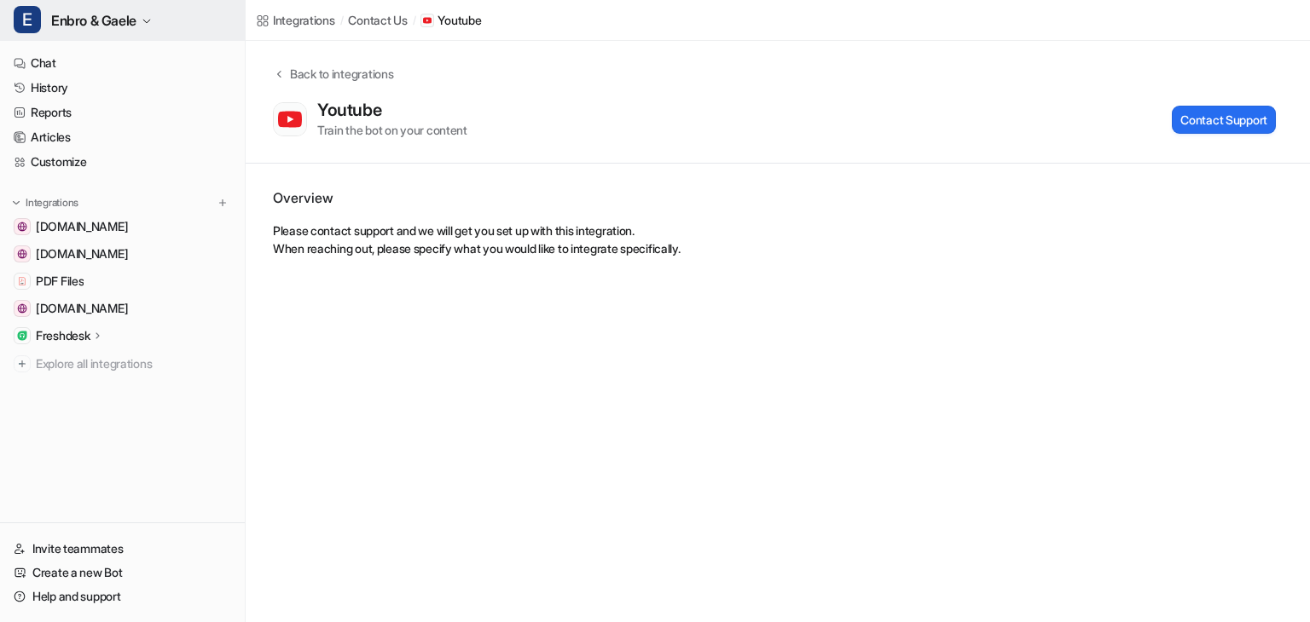
click at [143, 26] on icon "button" at bounding box center [147, 21] width 10 height 10
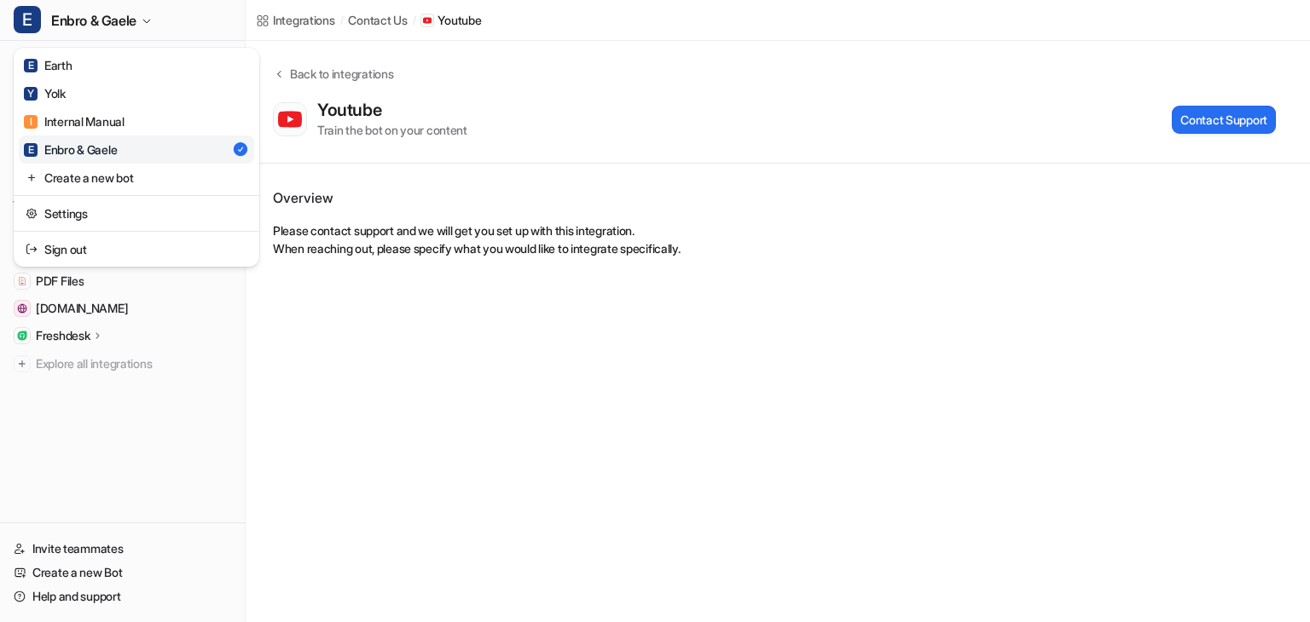
click at [114, 154] on div "E Enbro & Gaele" at bounding box center [70, 150] width 93 height 18
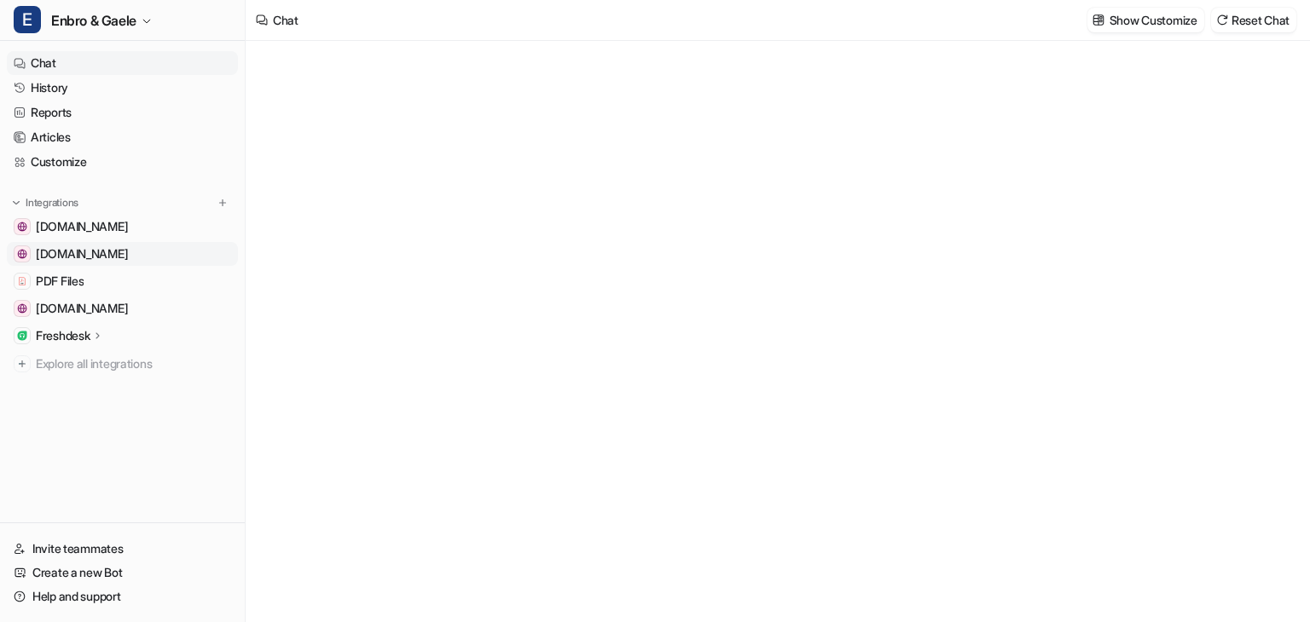
type textarea "**********"
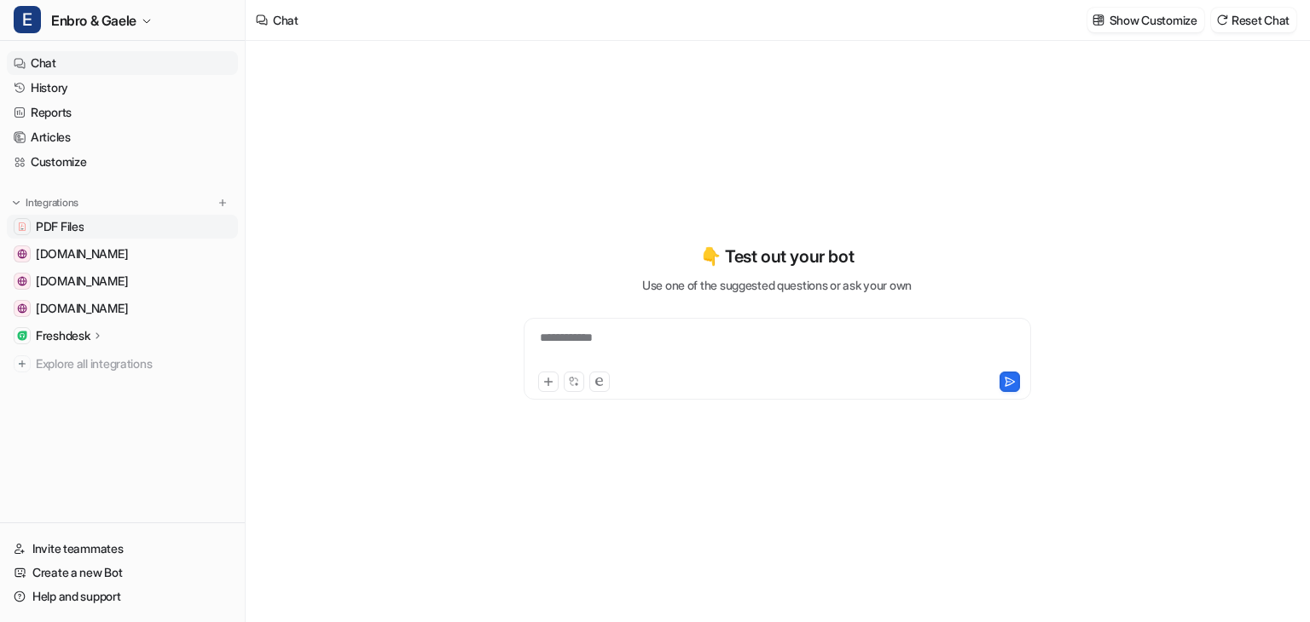
click at [126, 222] on link "PDF Files" at bounding box center [122, 227] width 231 height 24
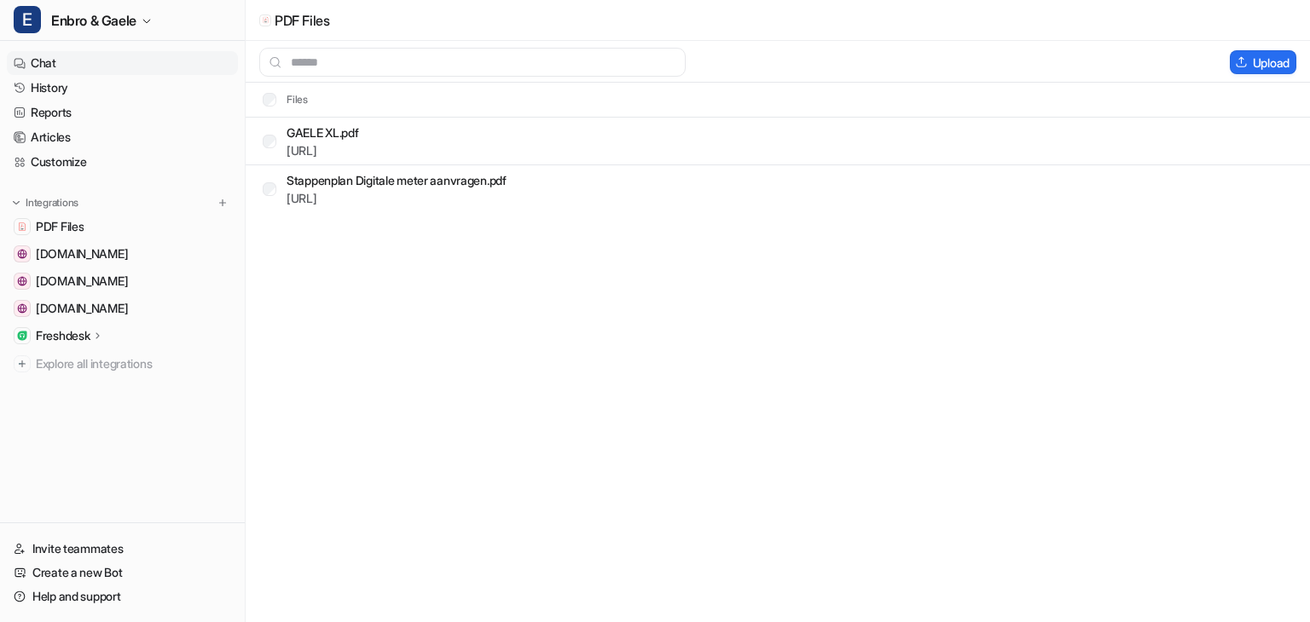
click at [62, 66] on link "Chat" at bounding box center [122, 63] width 231 height 24
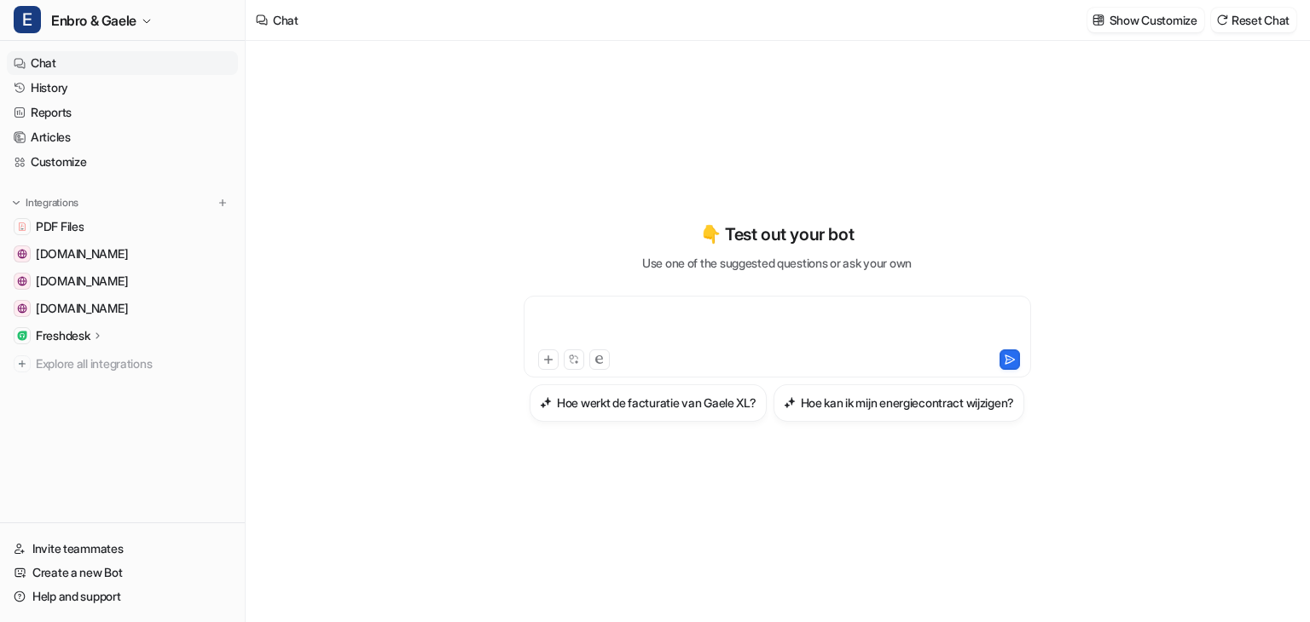
click at [597, 307] on div at bounding box center [777, 326] width 499 height 39
paste div
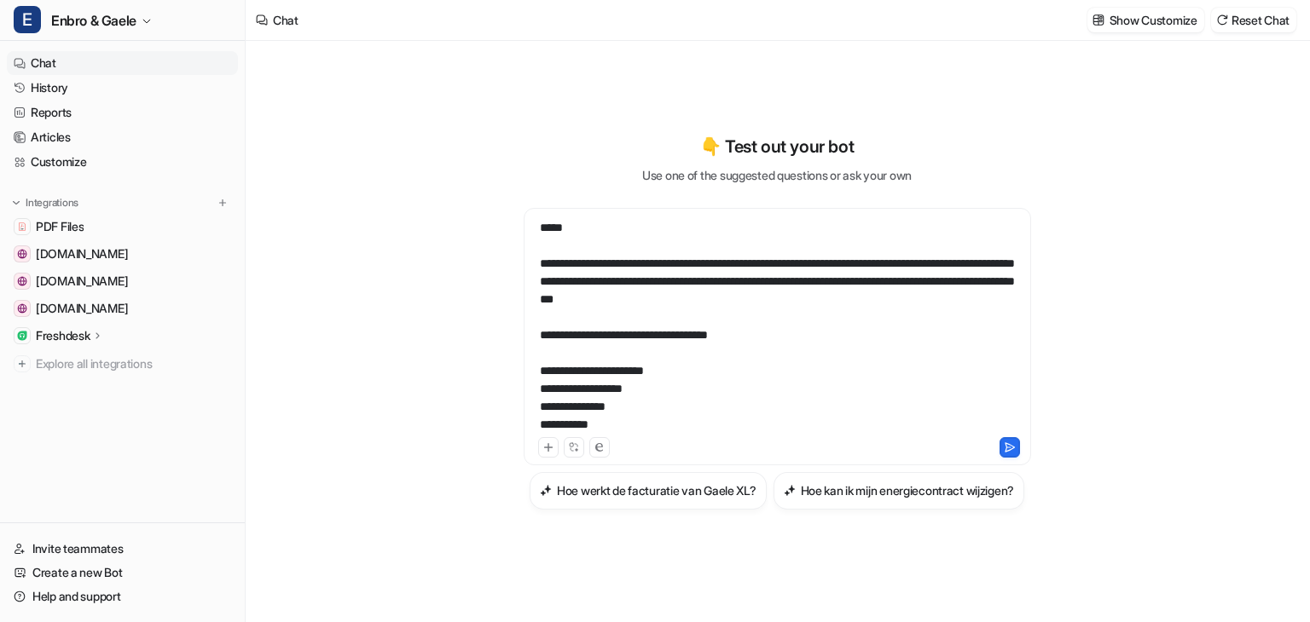
click at [541, 277] on div "**********" at bounding box center [777, 326] width 499 height 215
